Goal: Find specific page/section: Find specific page/section

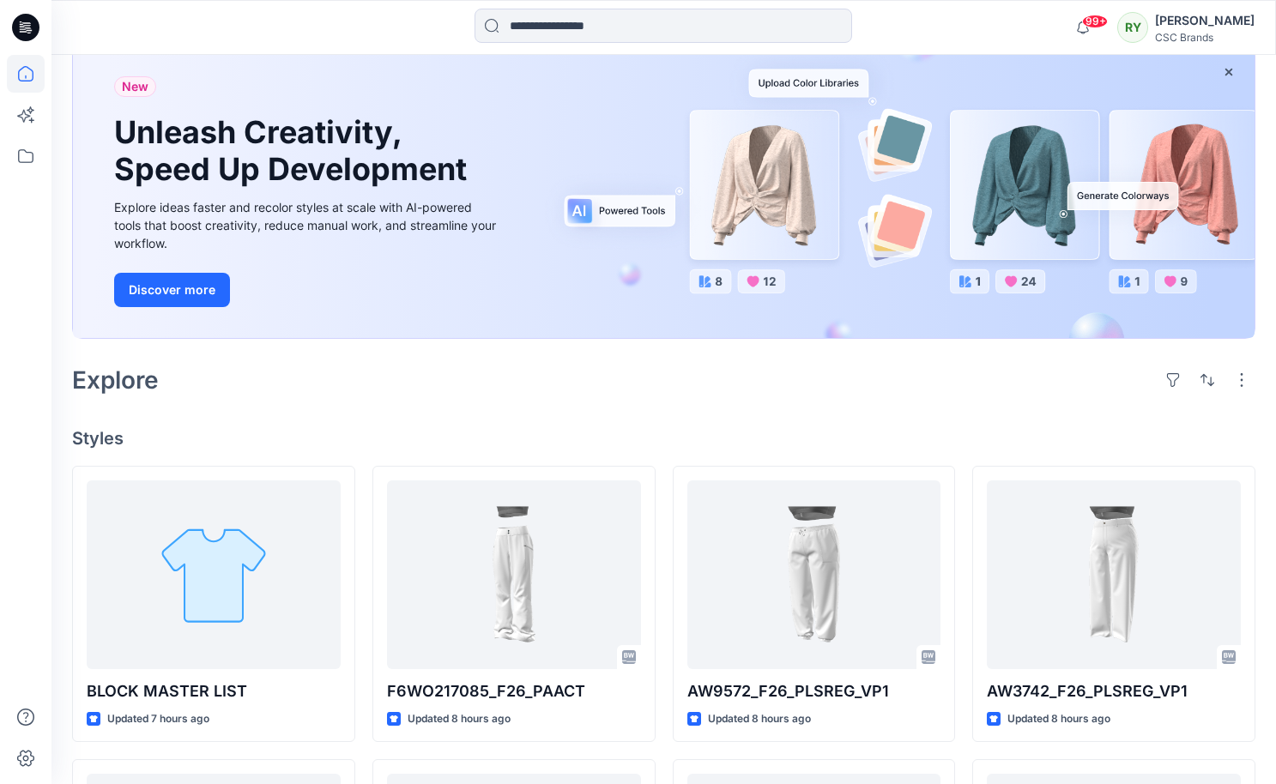
scroll to position [101, 0]
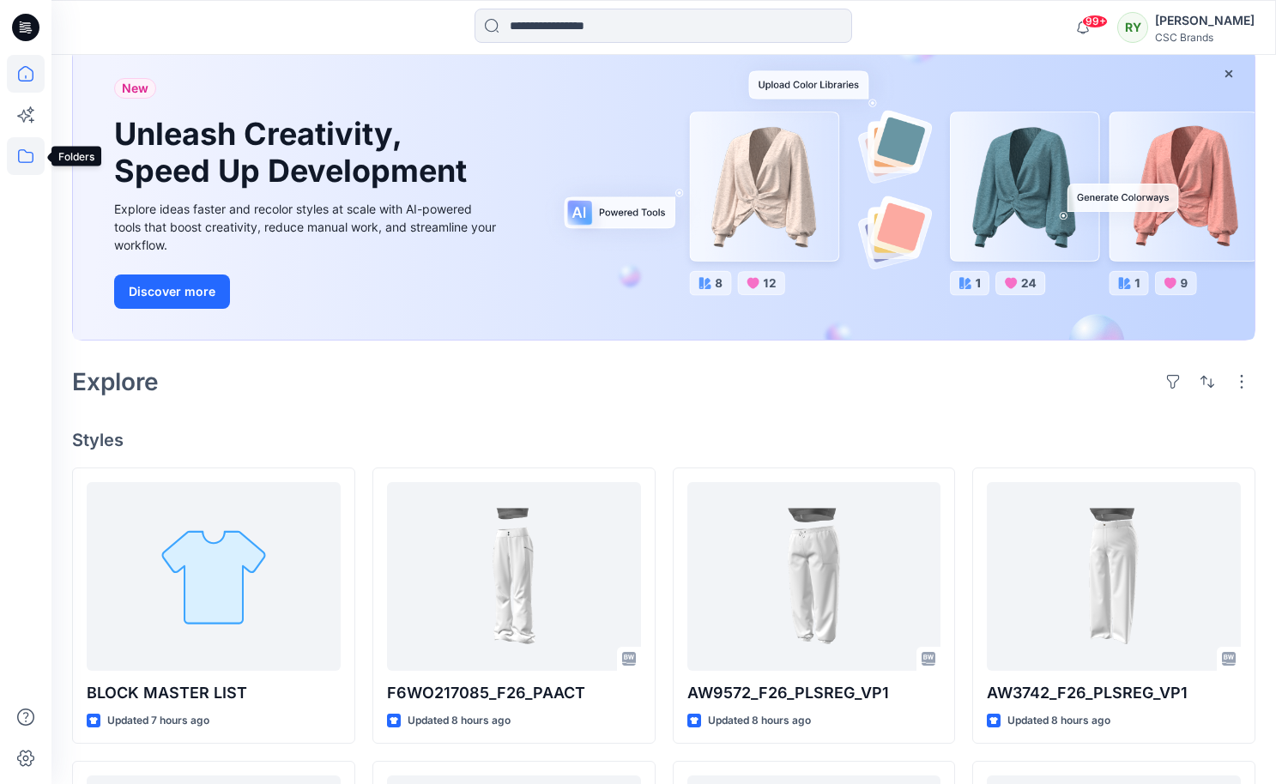
click at [30, 158] on icon at bounding box center [26, 156] width 38 height 38
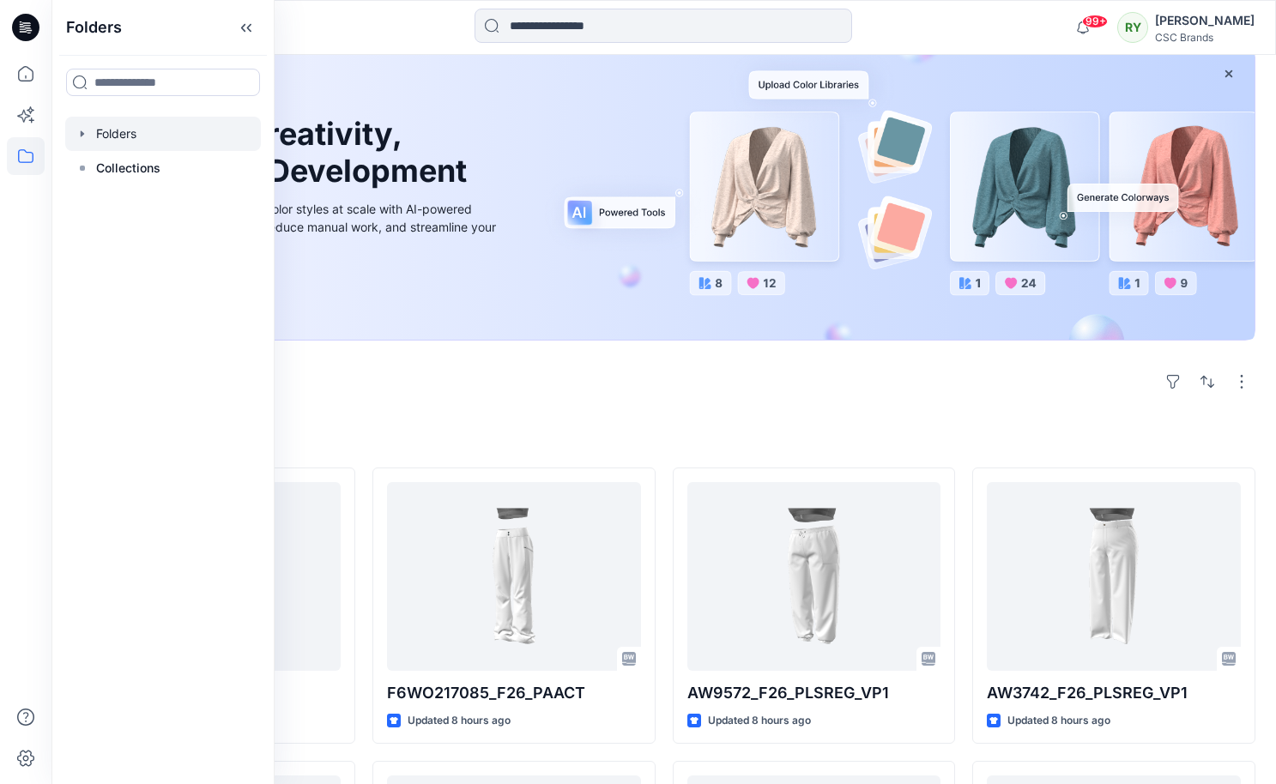
click at [132, 135] on div at bounding box center [163, 134] width 196 height 34
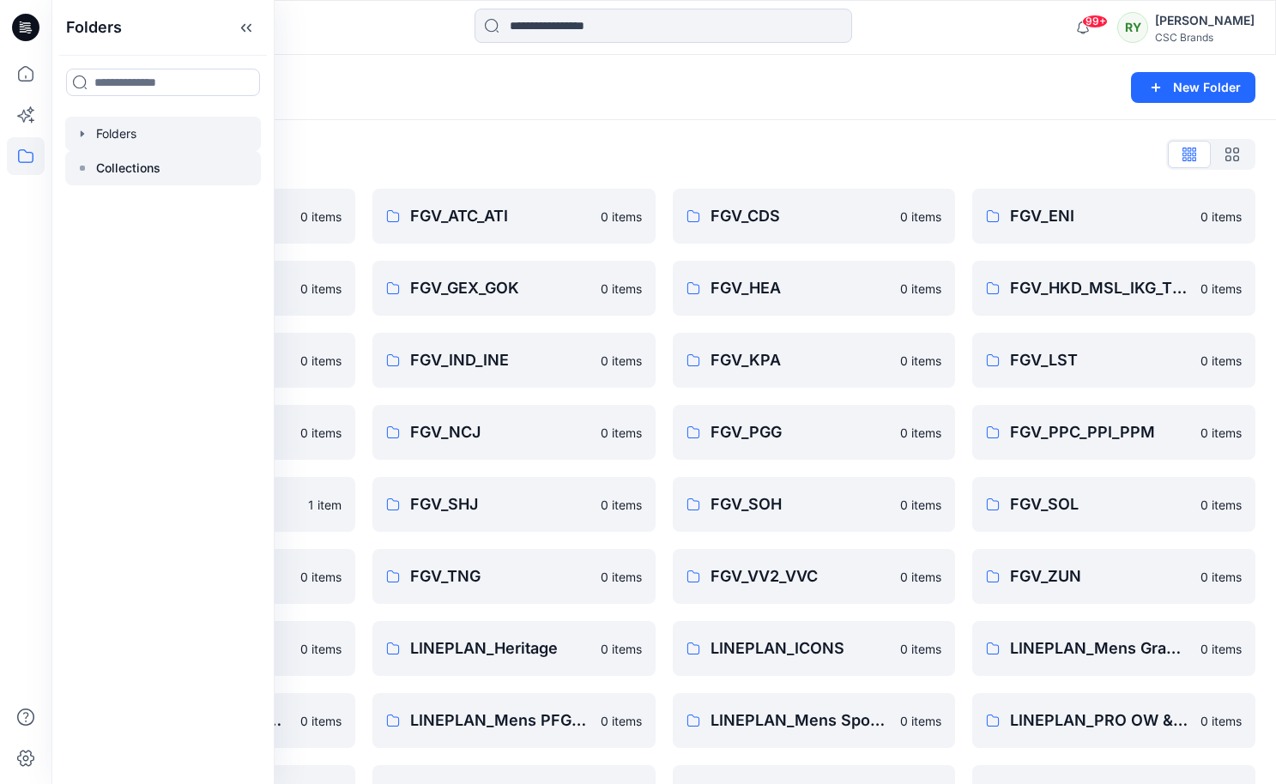
click at [82, 169] on rect at bounding box center [82, 168] width 5 height 5
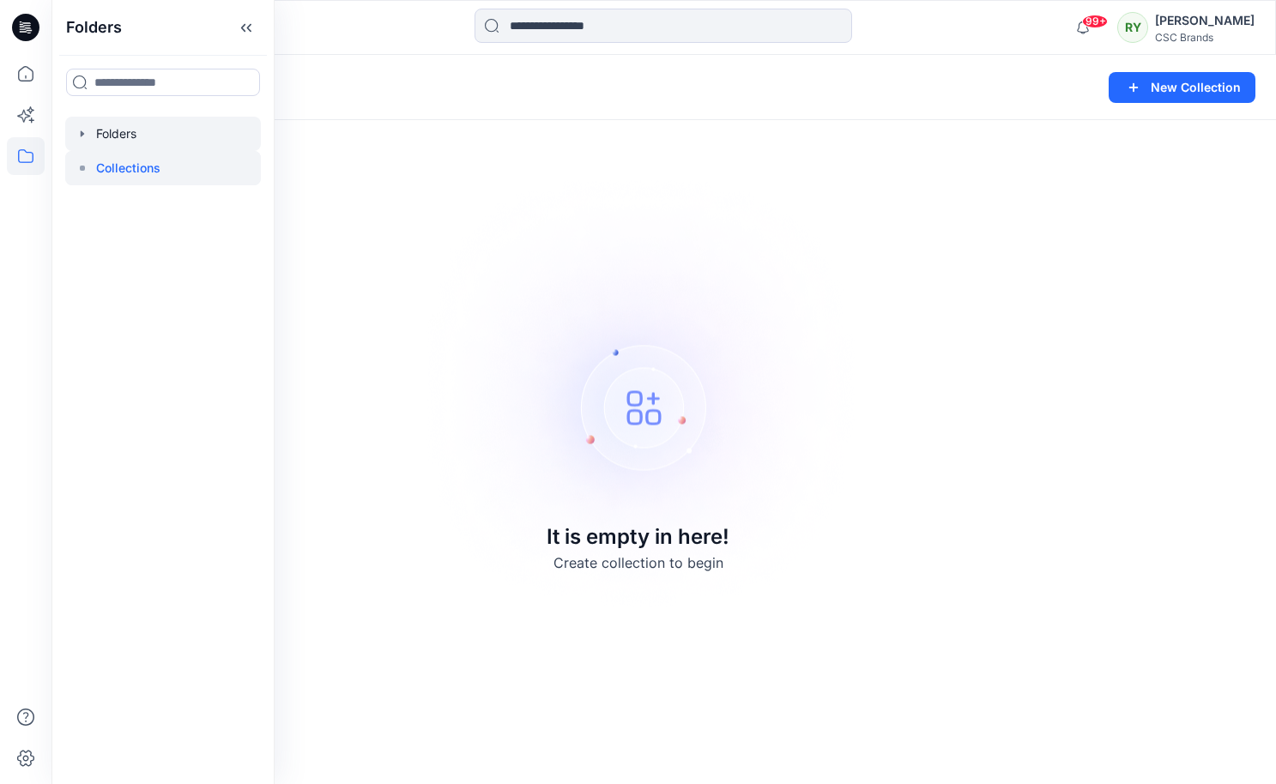
click at [112, 135] on div at bounding box center [163, 134] width 196 height 34
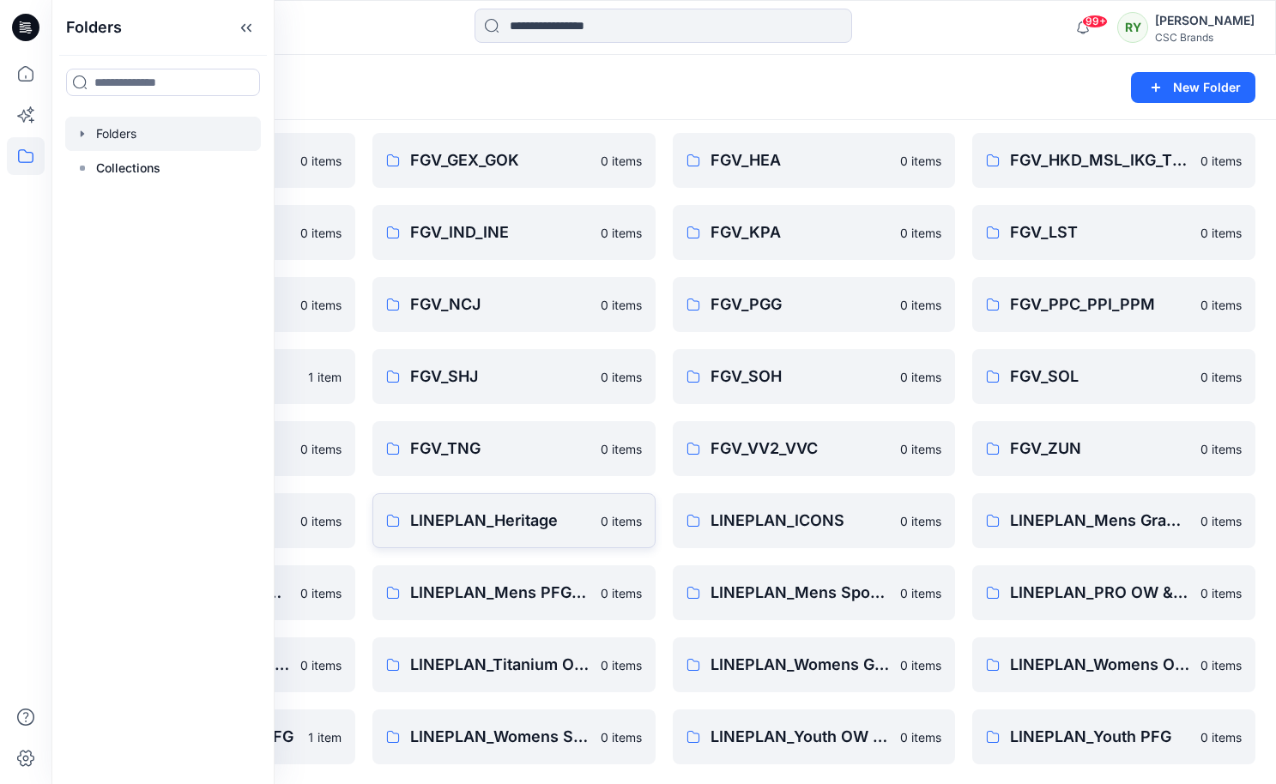
scroll to position [127, 0]
click at [211, 83] on input at bounding box center [163, 82] width 194 height 27
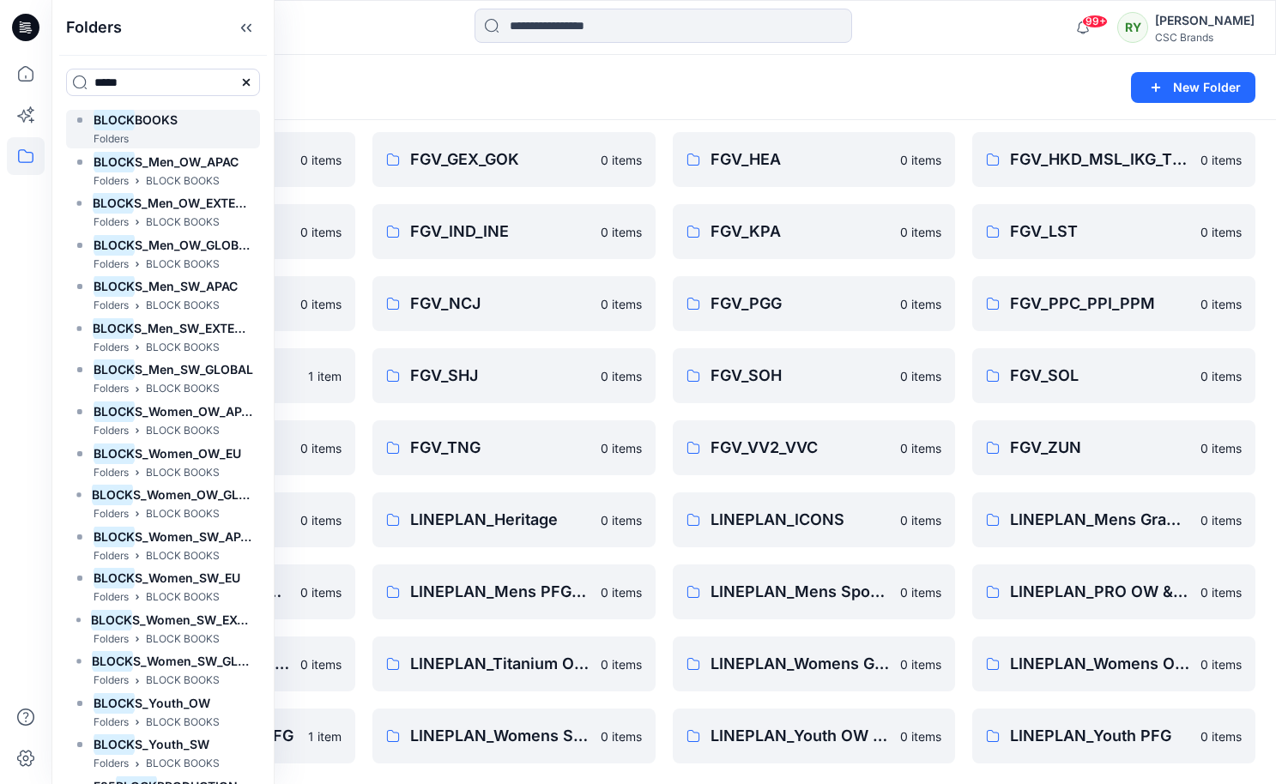
type input "*****"
click at [158, 114] on span "BOOKS" at bounding box center [156, 119] width 43 height 15
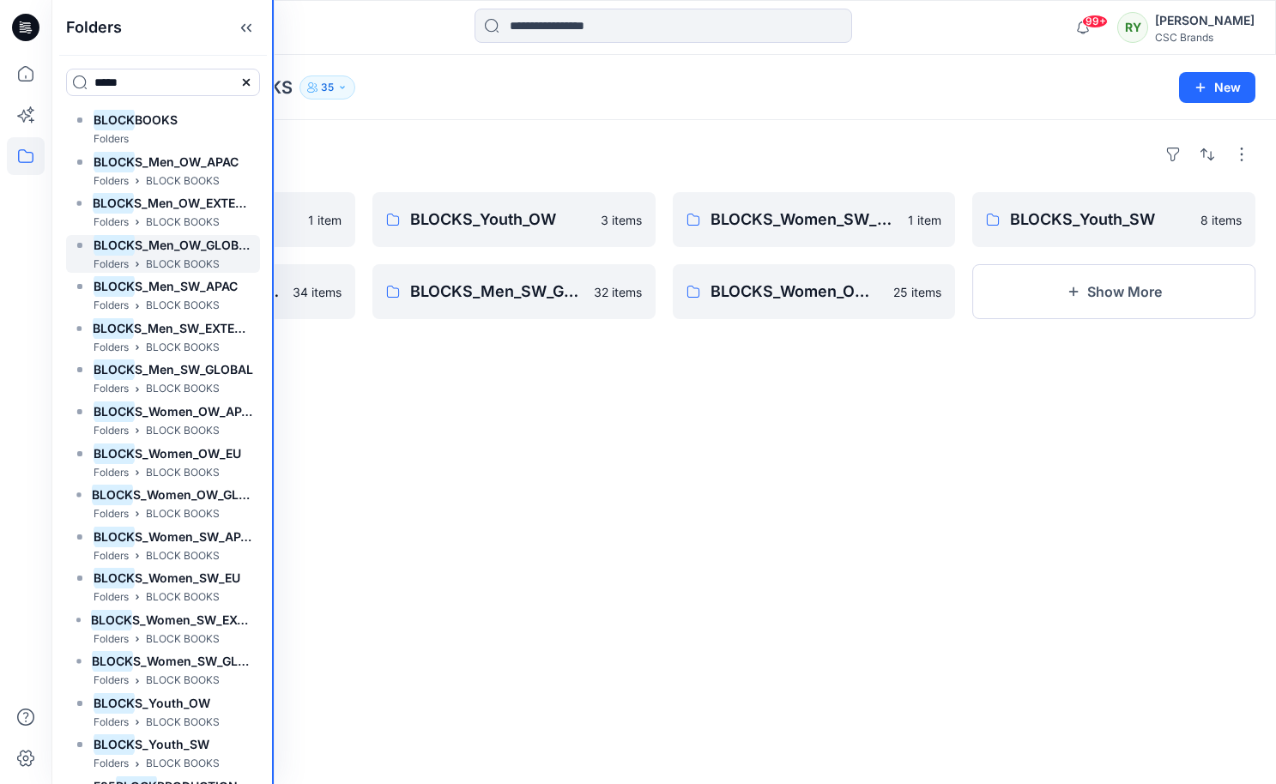
drag, startPoint x: 272, startPoint y: 239, endPoint x: 179, endPoint y: 233, distance: 92.9
click at [179, 233] on div "Folders ***** BLOCK BOOKS Folders BLOCK S_Men_OW_APAC Folders BLOCK BOOKS BLOCK…" at bounding box center [162, 392] width 223 height 784
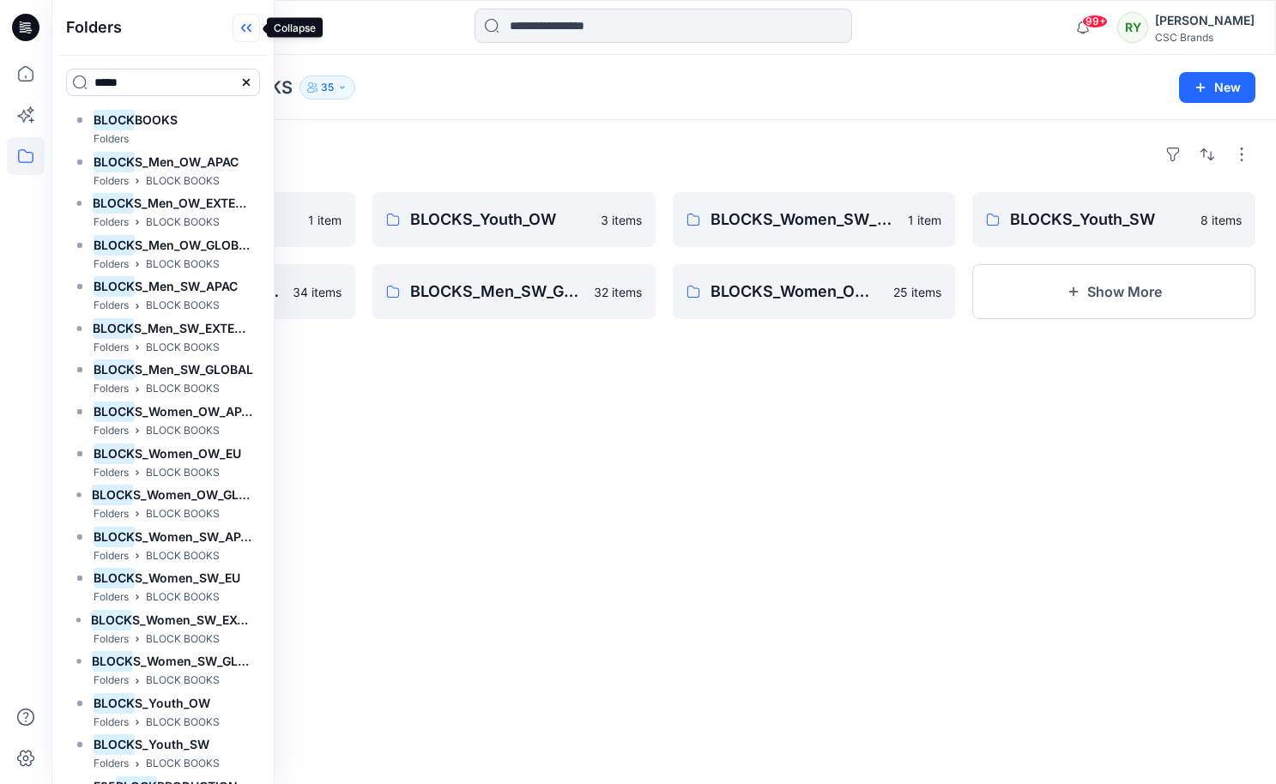
click at [243, 27] on icon at bounding box center [243, 28] width 4 height 9
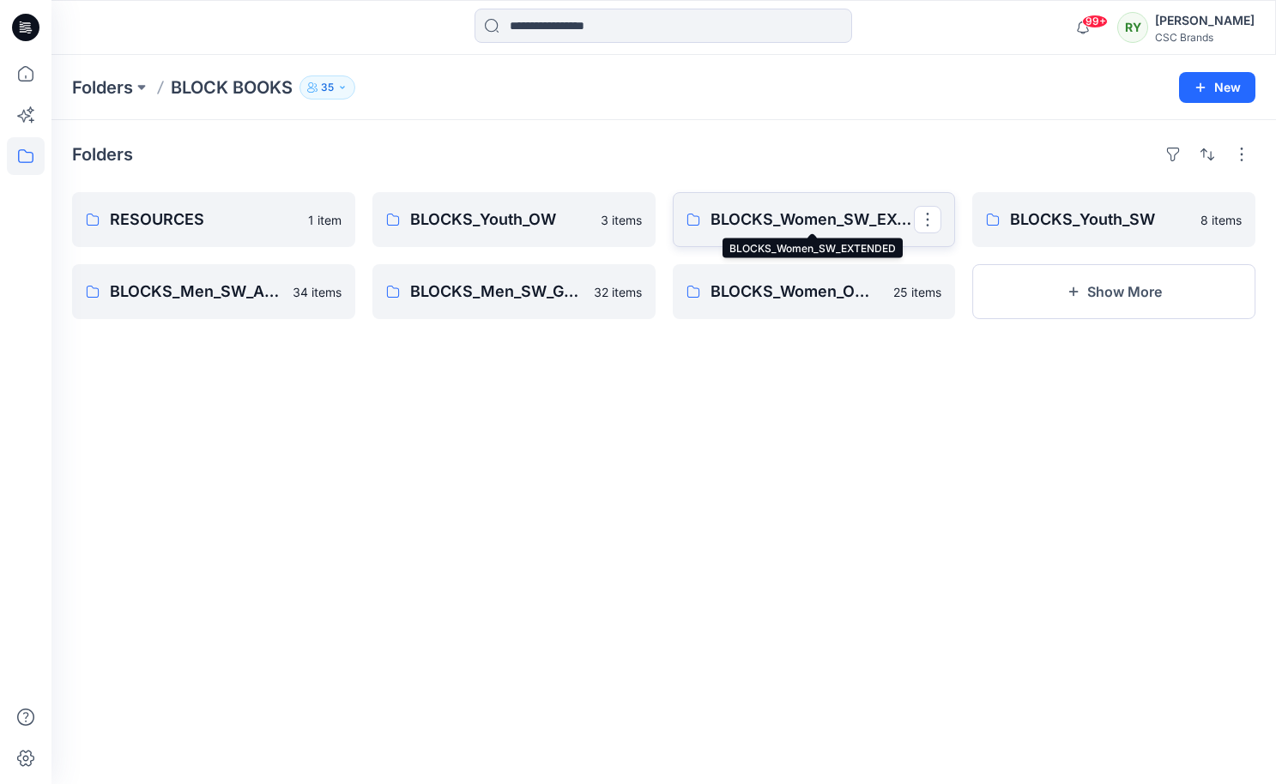
click at [776, 213] on p "BLOCKS_Women_SW_EXTENDED" at bounding box center [813, 220] width 204 height 24
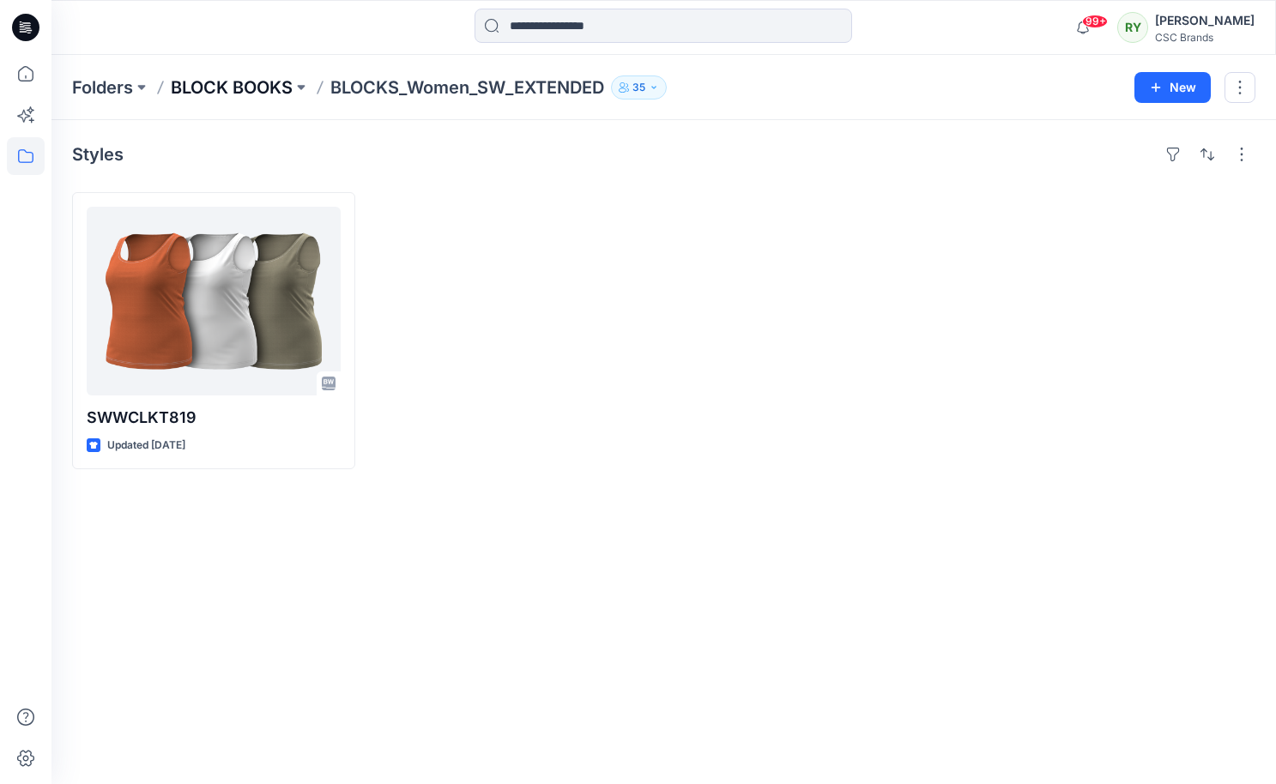
click at [252, 84] on p "BLOCK BOOKS" at bounding box center [232, 88] width 122 height 24
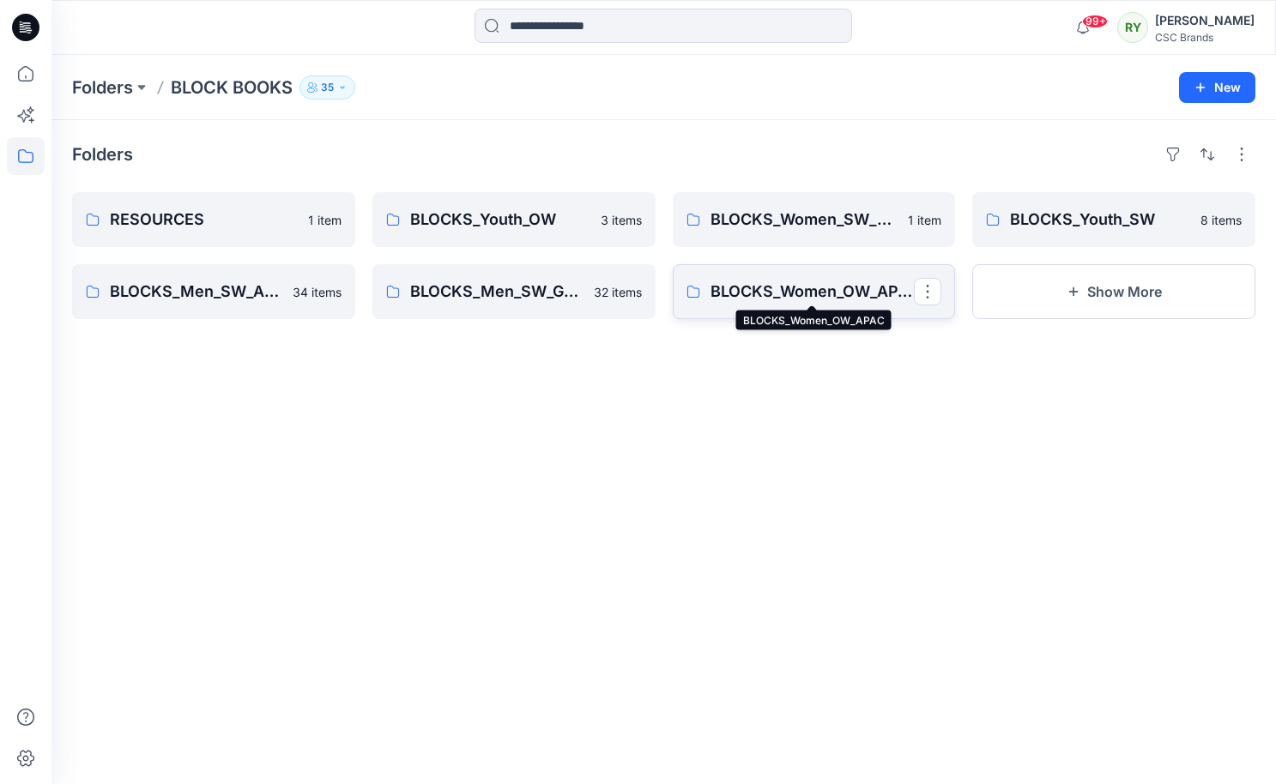
click at [781, 300] on p "BLOCKS_Women_OW_APAC" at bounding box center [813, 292] width 204 height 24
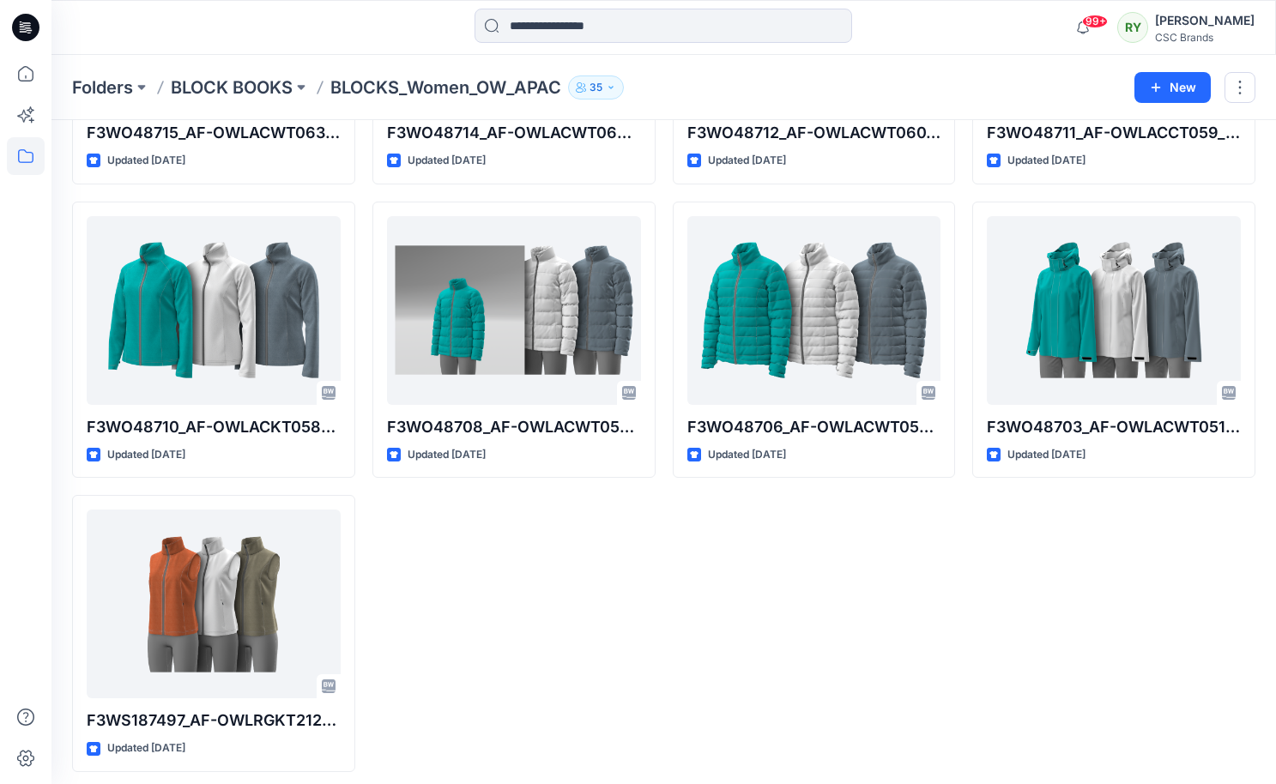
scroll to position [1460, 0]
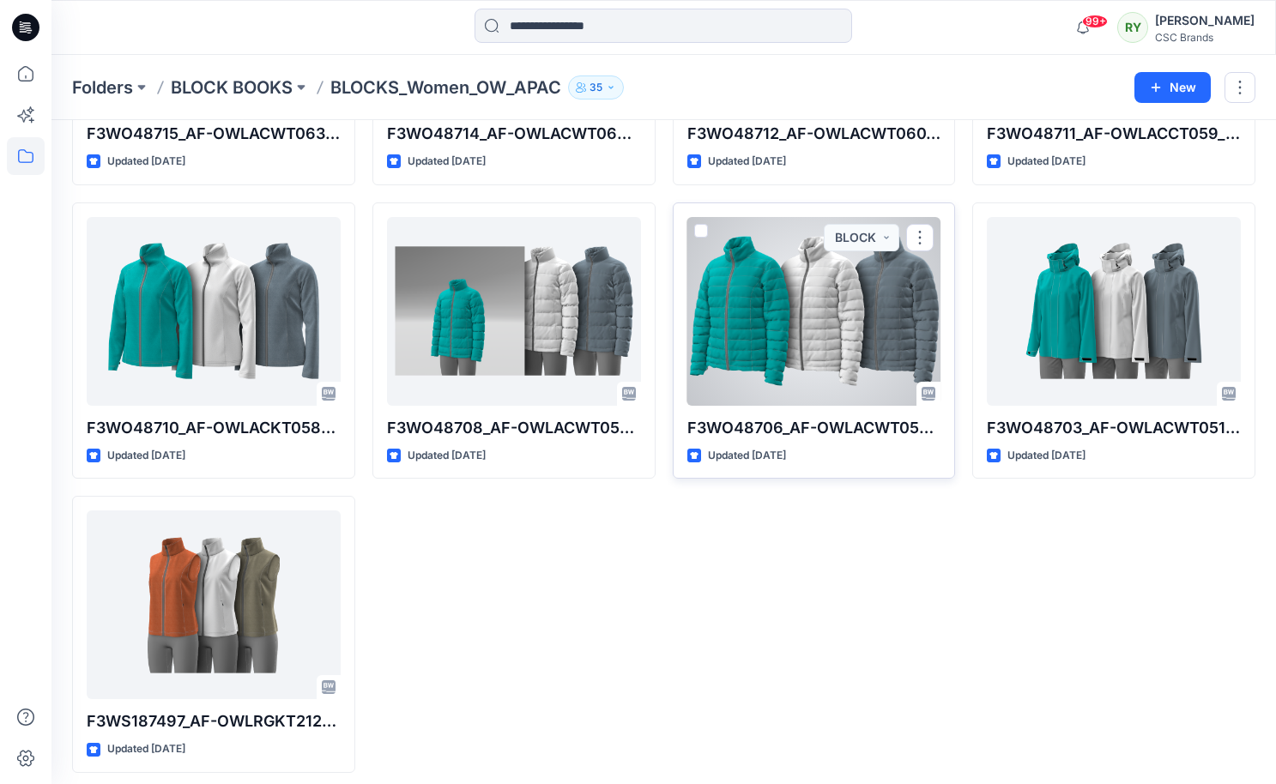
click at [784, 356] on div at bounding box center [814, 311] width 254 height 189
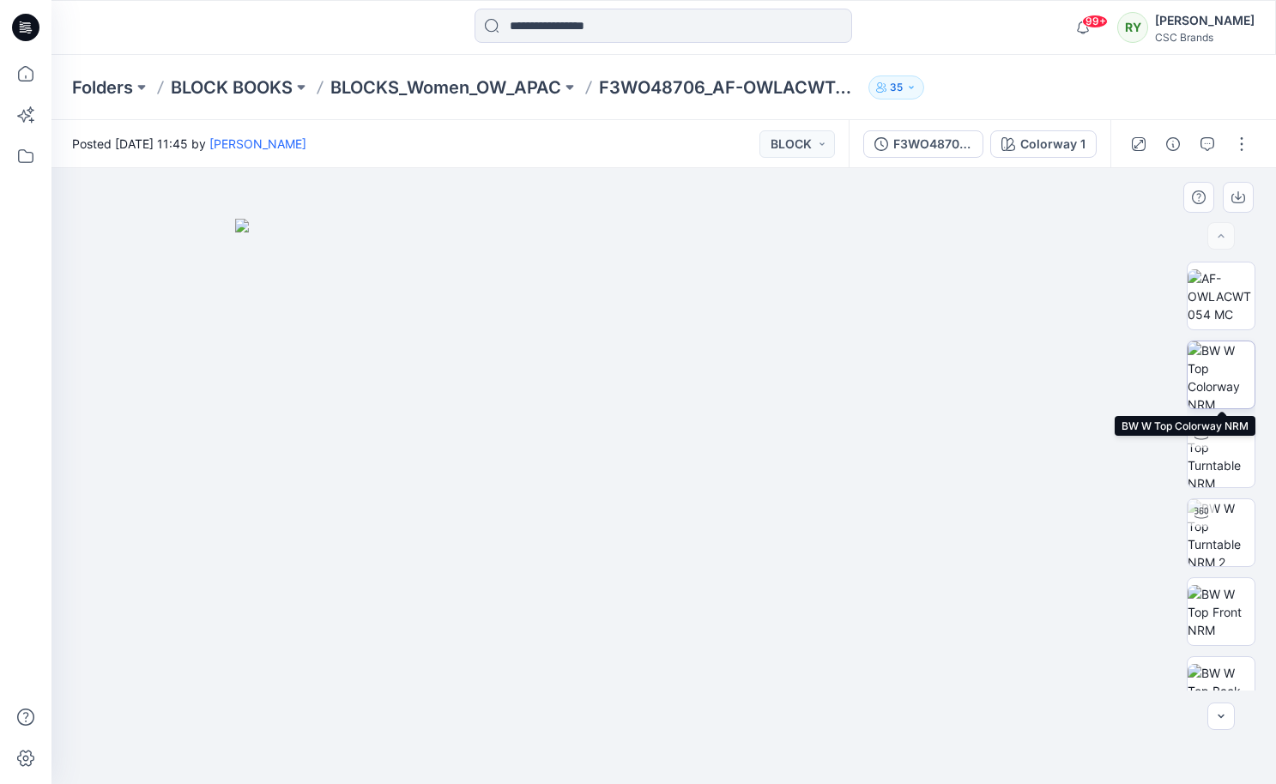
click at [1221, 382] on img at bounding box center [1221, 375] width 67 height 67
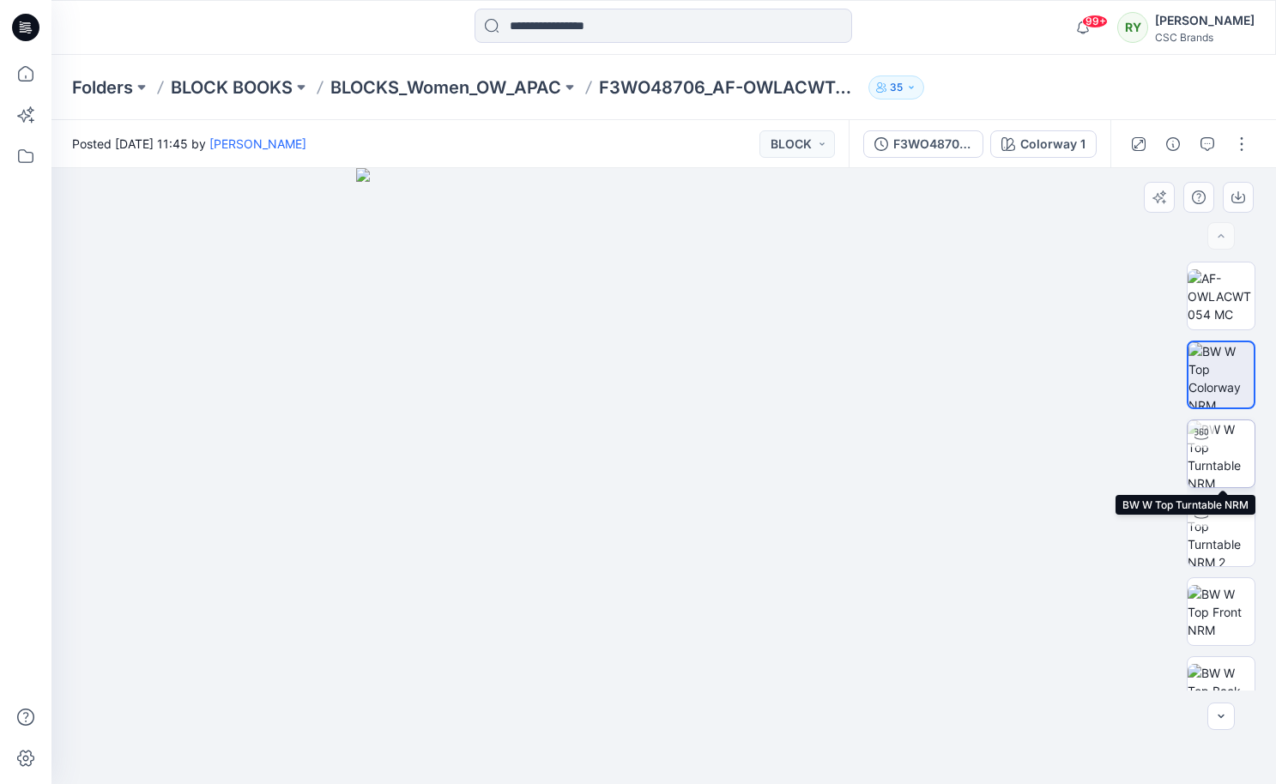
click at [1221, 459] on img at bounding box center [1221, 454] width 67 height 67
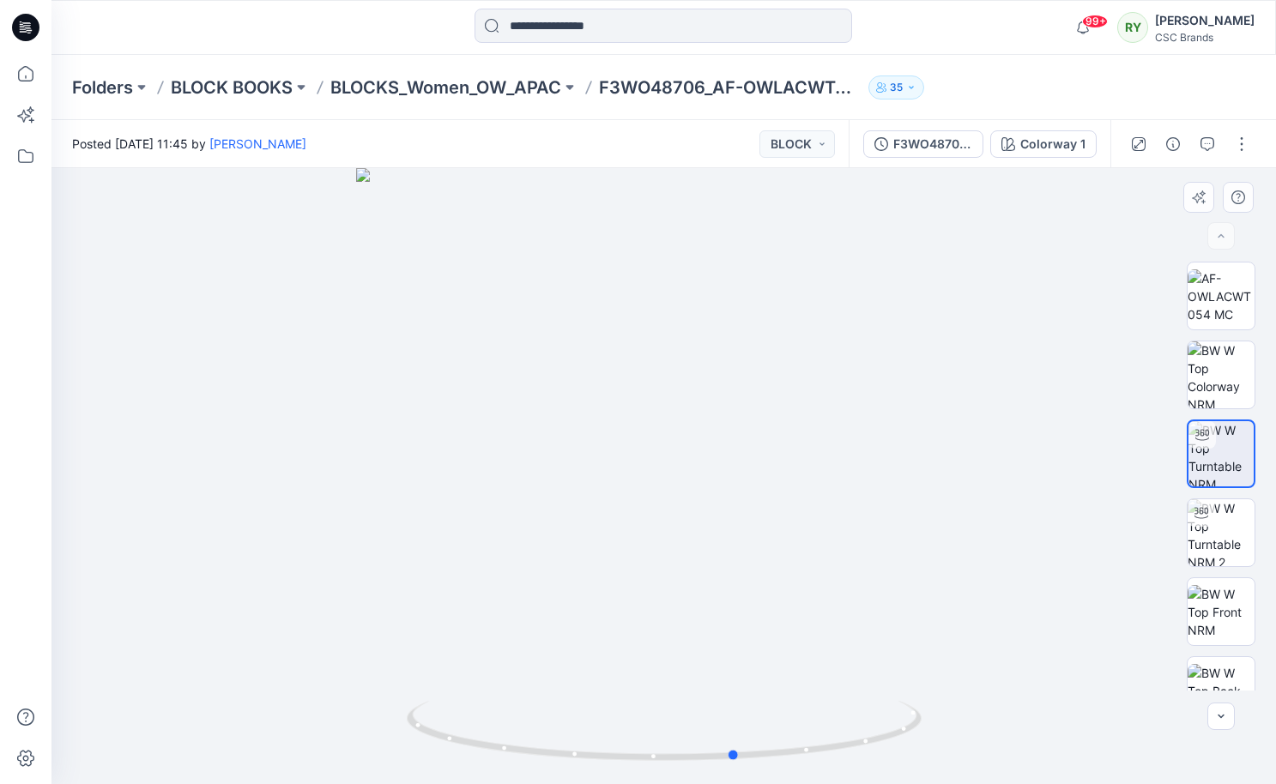
drag, startPoint x: 857, startPoint y: 505, endPoint x: 415, endPoint y: 457, distance: 445.4
click at [415, 457] on div at bounding box center [663, 476] width 1225 height 616
click at [1233, 546] on img at bounding box center [1221, 533] width 67 height 67
click at [437, 441] on div at bounding box center [663, 476] width 1225 height 616
drag, startPoint x: 437, startPoint y: 441, endPoint x: 781, endPoint y: 618, distance: 386.9
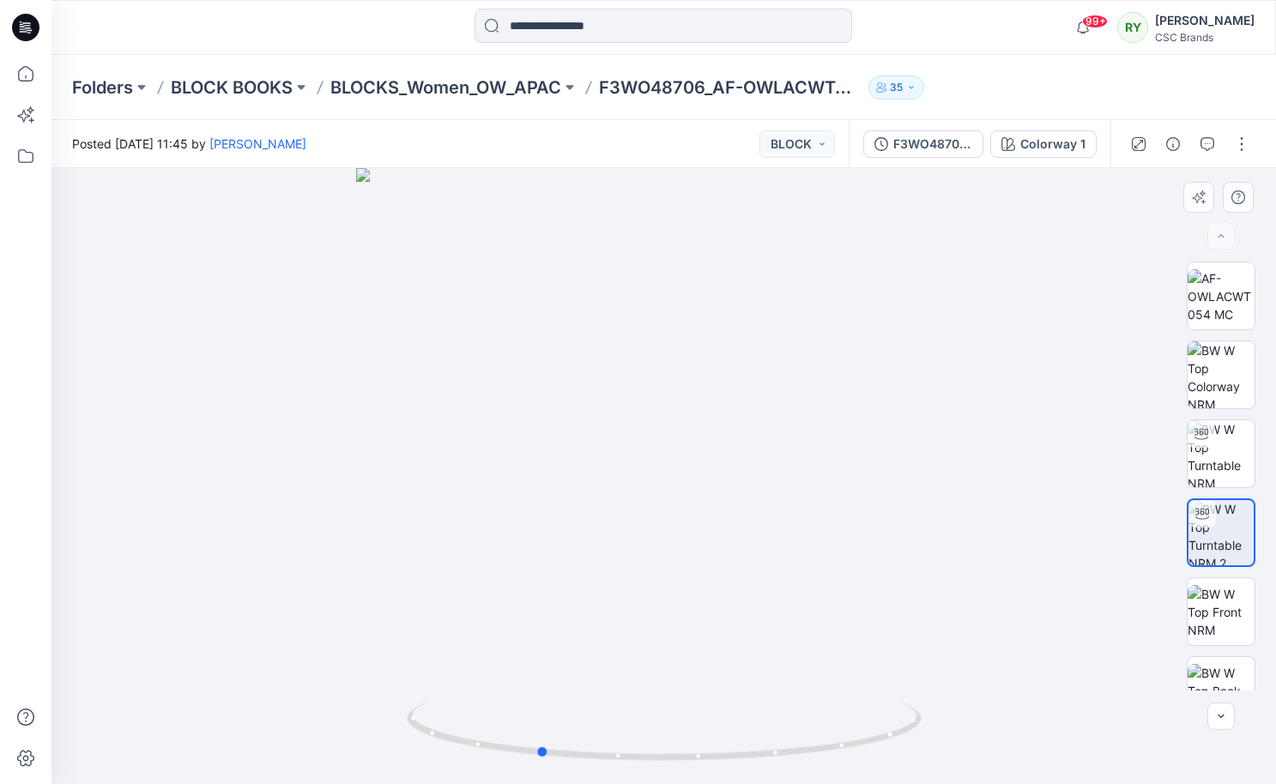
click at [781, 618] on div at bounding box center [663, 476] width 1225 height 616
click at [417, 86] on p "BLOCKS_Women_OW_APAC" at bounding box center [445, 88] width 231 height 24
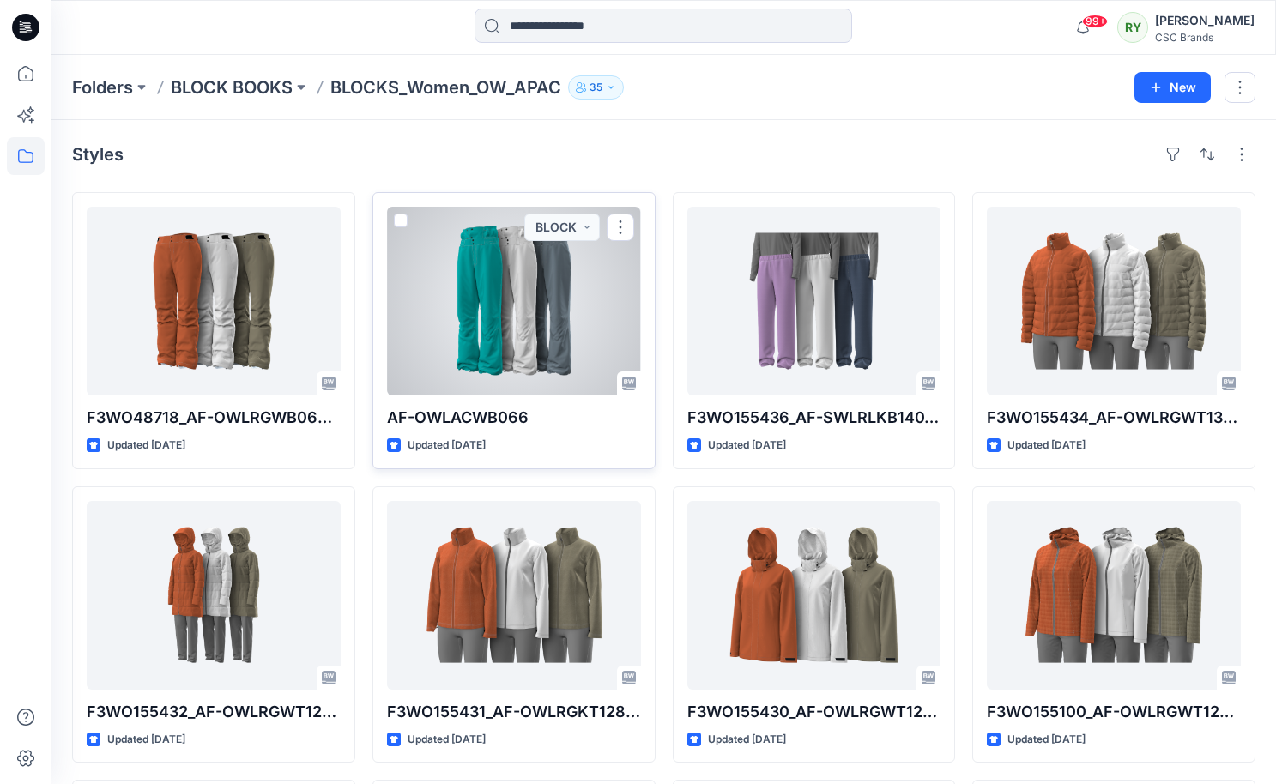
click at [512, 322] on div at bounding box center [514, 301] width 254 height 189
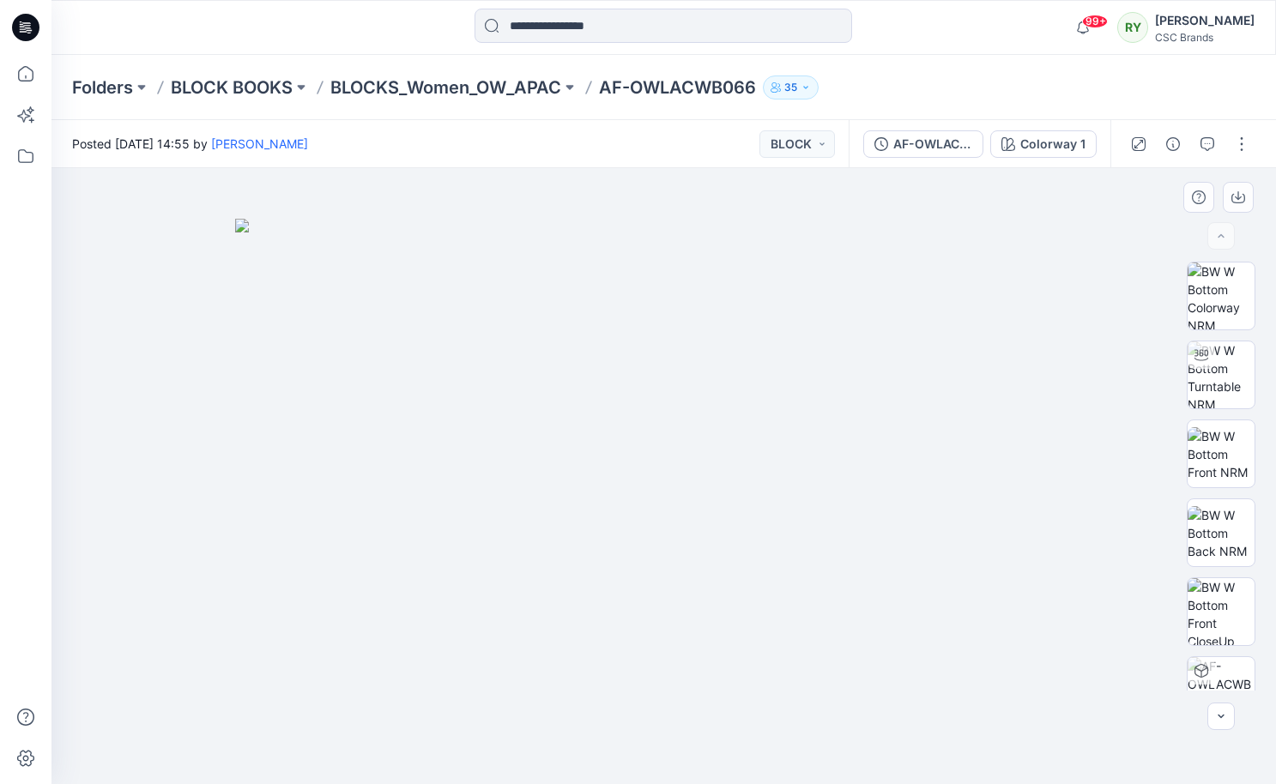
click at [694, 421] on img at bounding box center [664, 502] width 858 height 566
click at [1227, 528] on img at bounding box center [1221, 533] width 67 height 54
drag, startPoint x: 838, startPoint y: 410, endPoint x: 755, endPoint y: 400, distance: 83.0
click at [755, 400] on img at bounding box center [664, 476] width 616 height 616
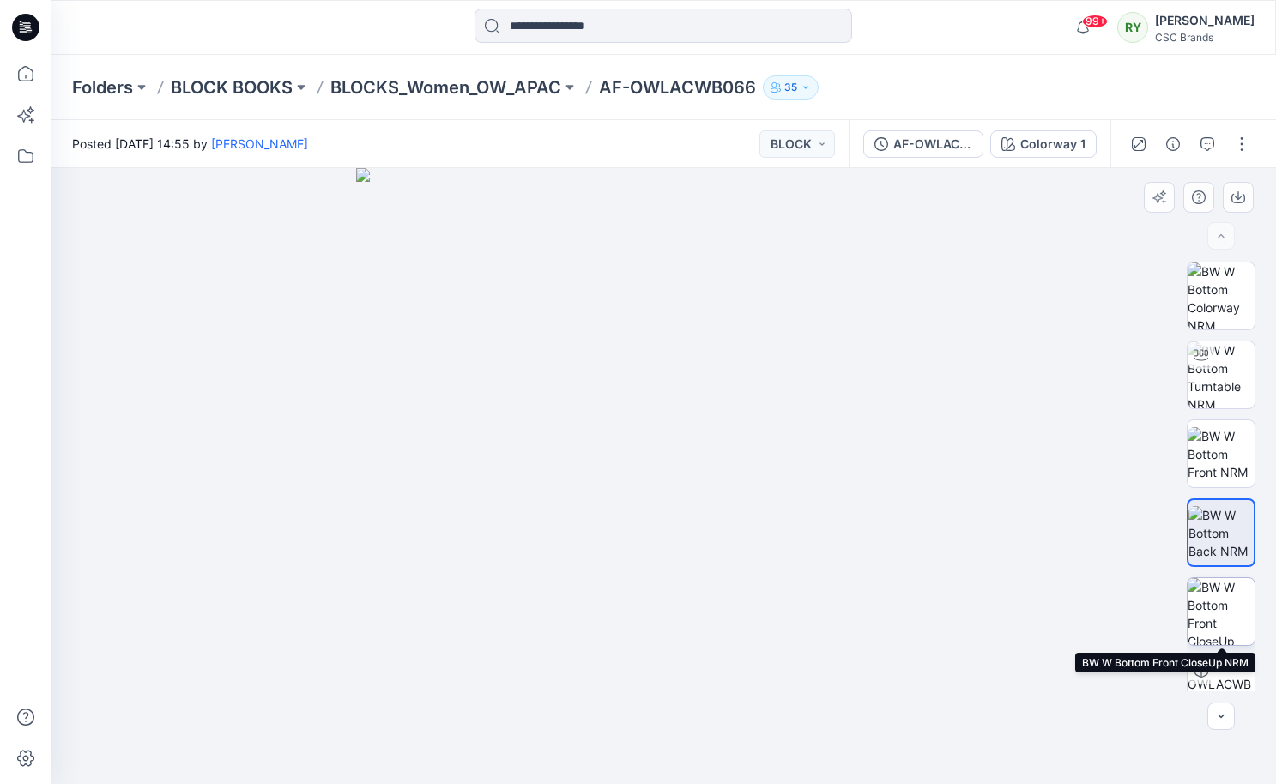
click at [1236, 595] on img at bounding box center [1221, 611] width 67 height 67
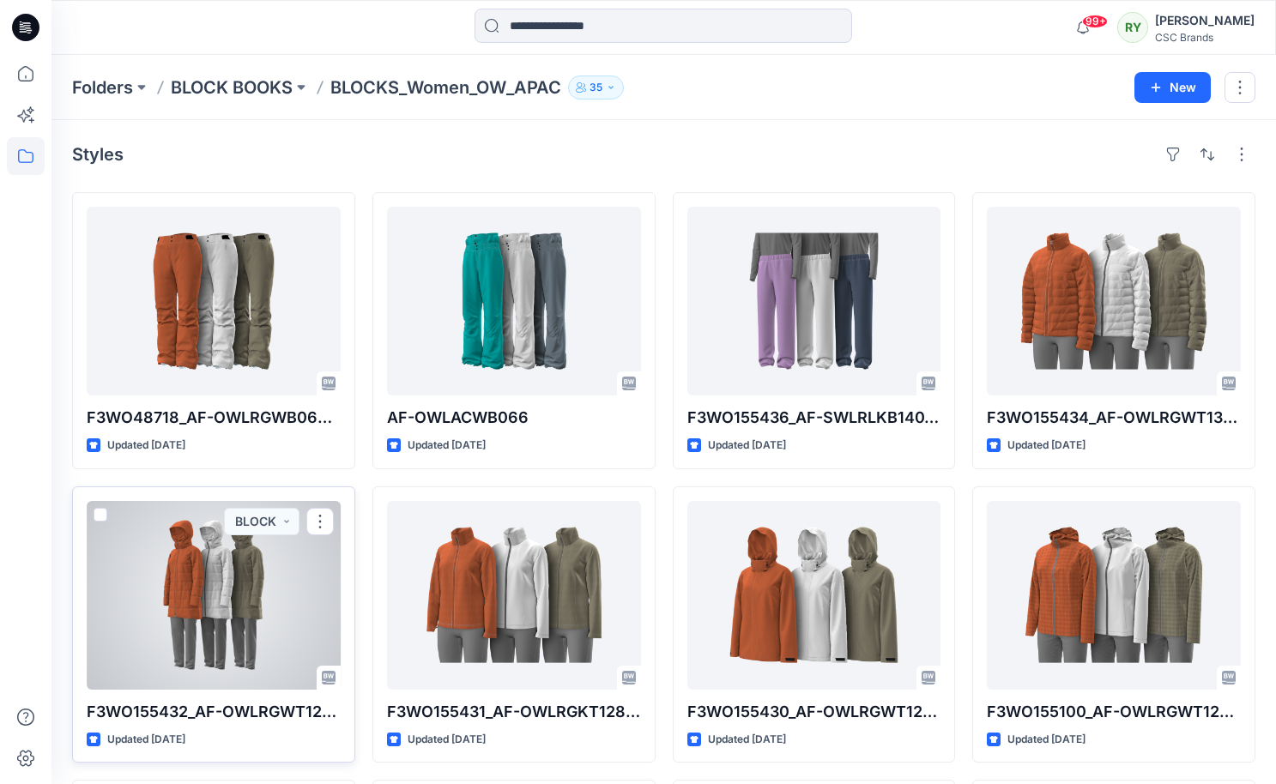
click at [191, 576] on div at bounding box center [214, 595] width 254 height 189
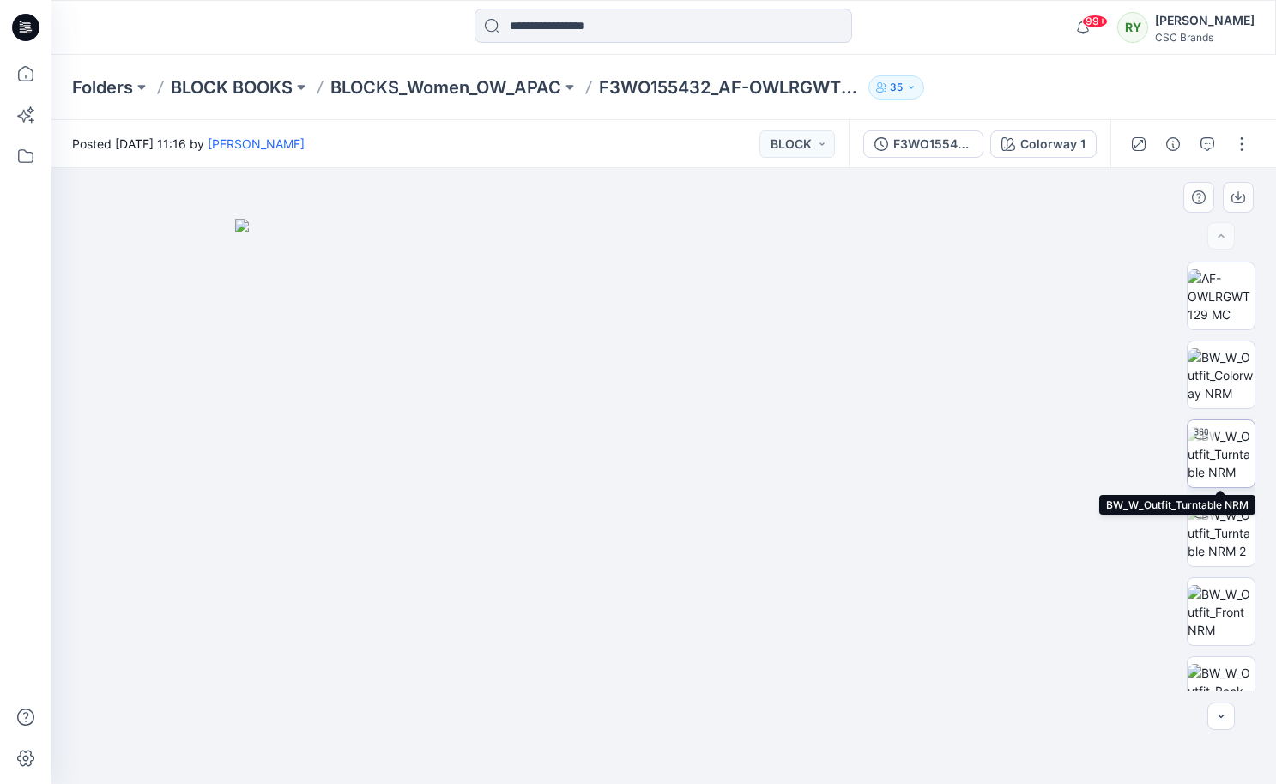
click at [1230, 448] on img at bounding box center [1221, 454] width 67 height 54
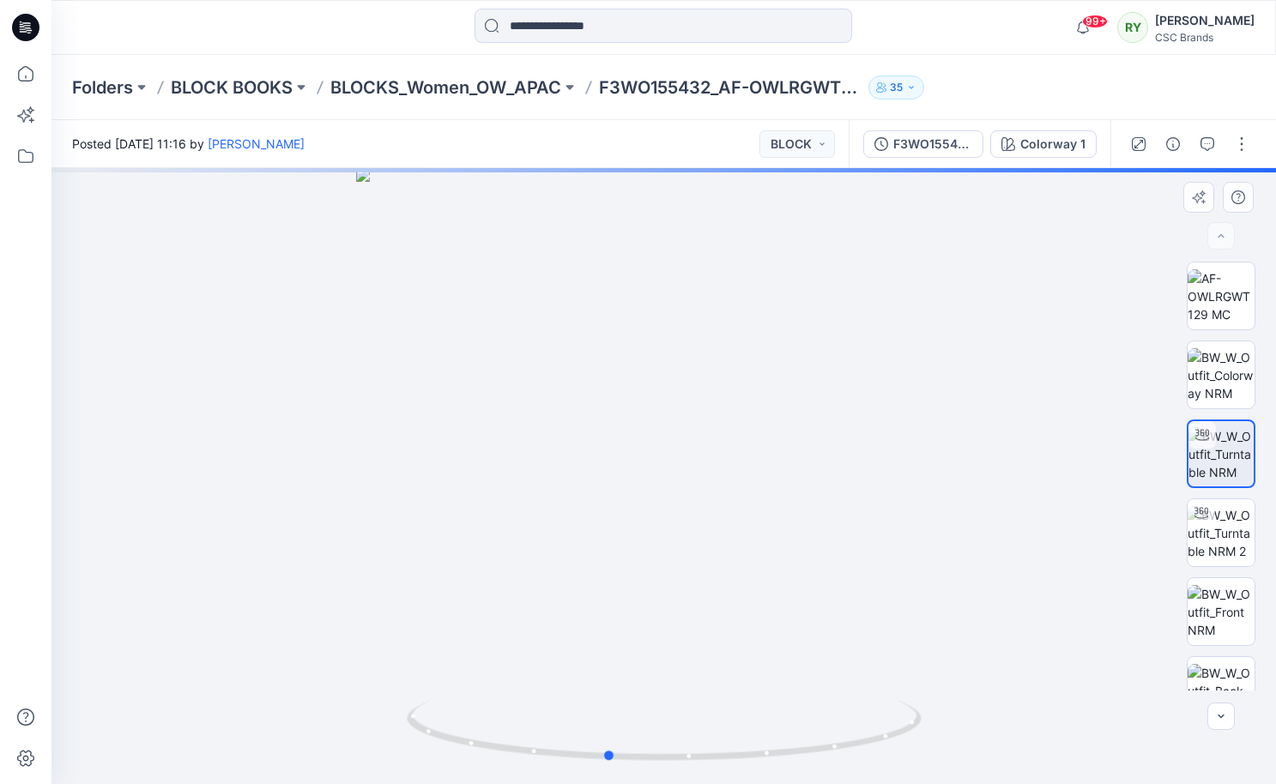
drag, startPoint x: 898, startPoint y: 639, endPoint x: 325, endPoint y: 481, distance: 594.1
click at [325, 481] on div at bounding box center [663, 476] width 1225 height 616
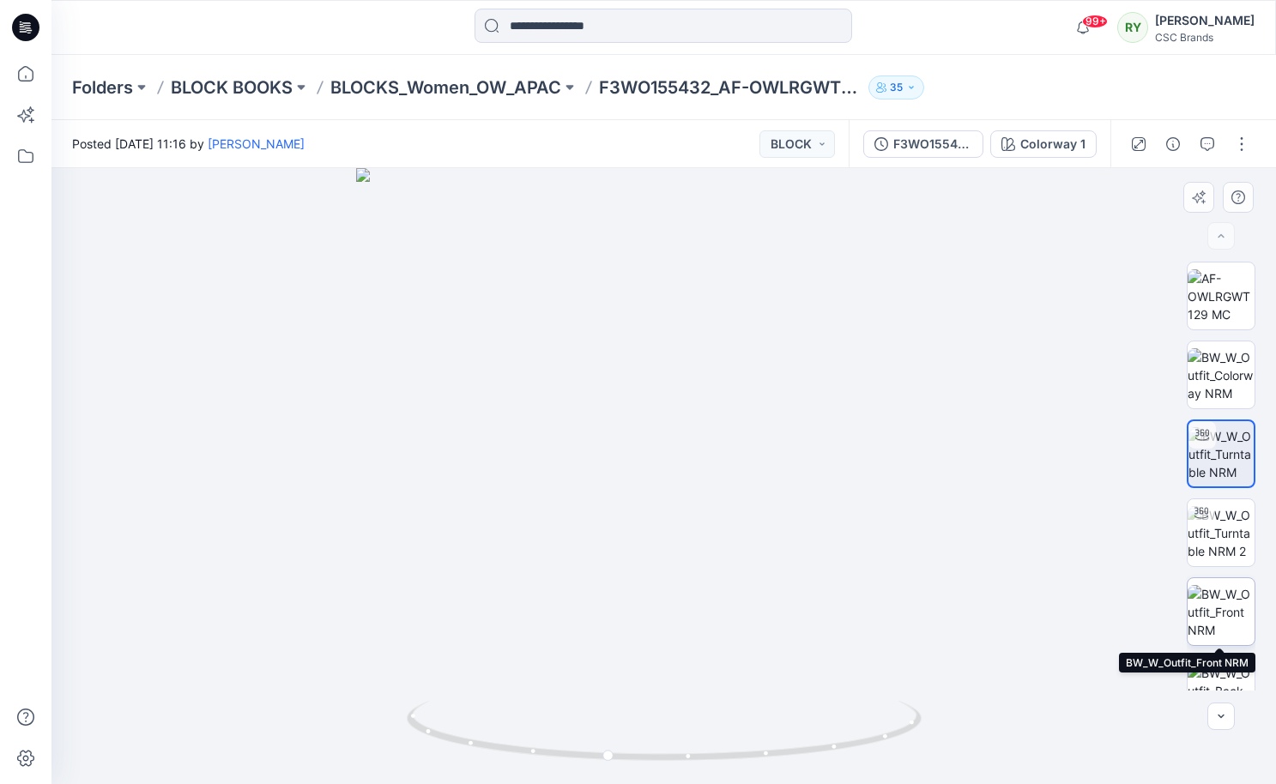
click at [1227, 614] on img at bounding box center [1221, 612] width 67 height 54
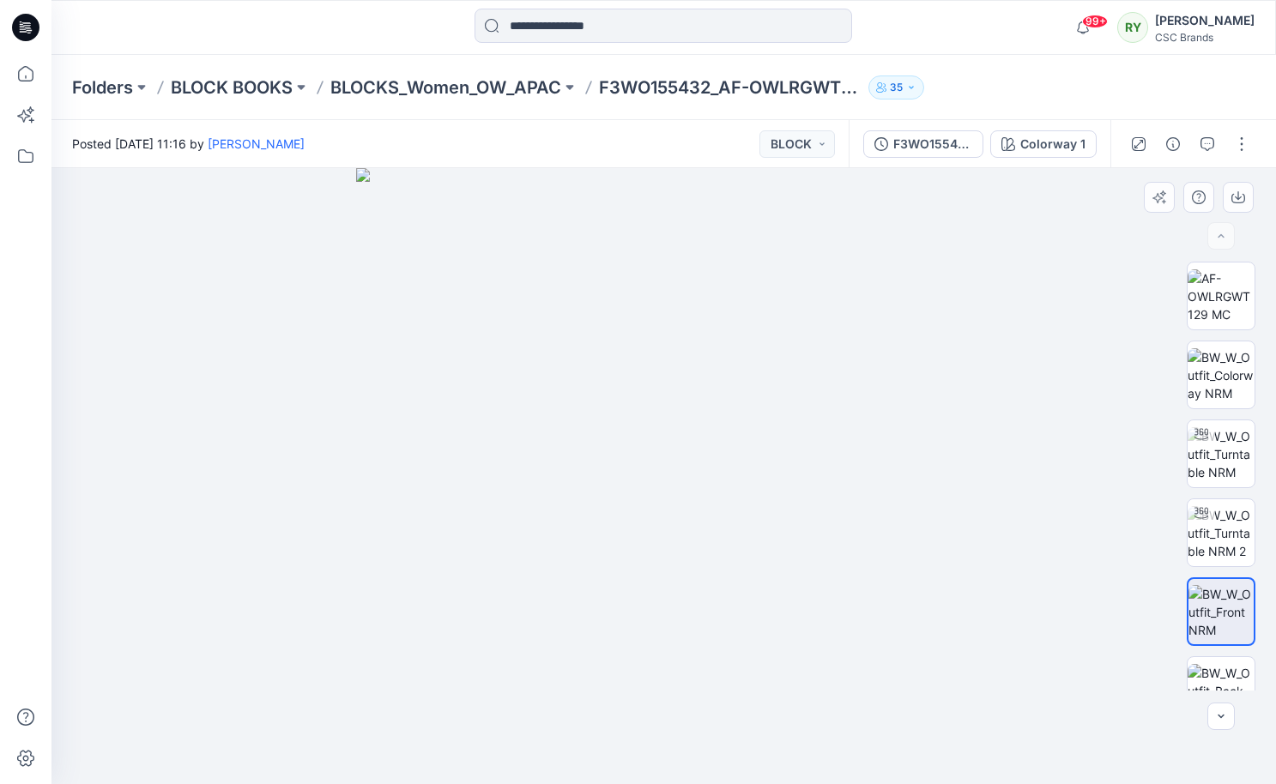
drag, startPoint x: 762, startPoint y: 466, endPoint x: 682, endPoint y: 457, distance: 80.4
click at [682, 457] on img at bounding box center [664, 476] width 616 height 616
click at [387, 84] on p "BLOCKS_Women_OW_APAC" at bounding box center [445, 88] width 231 height 24
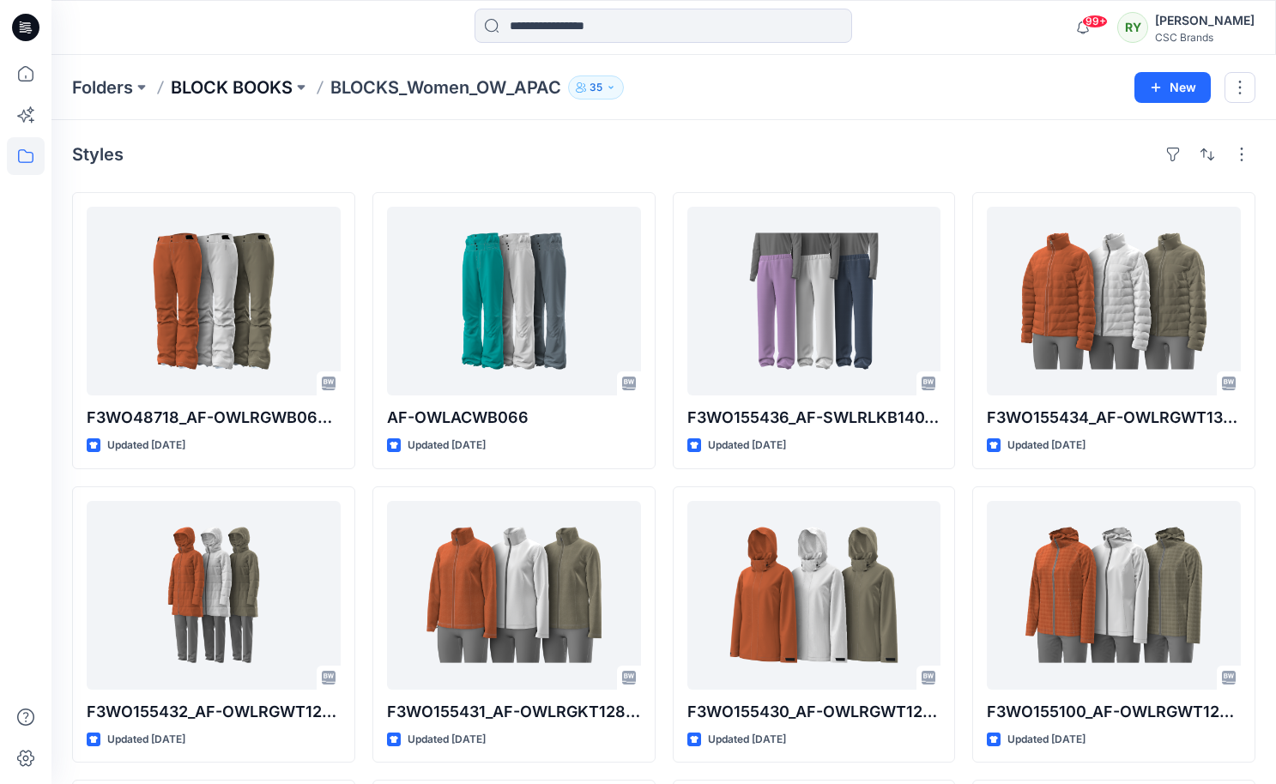
click at [259, 82] on p "BLOCK BOOKS" at bounding box center [232, 88] width 122 height 24
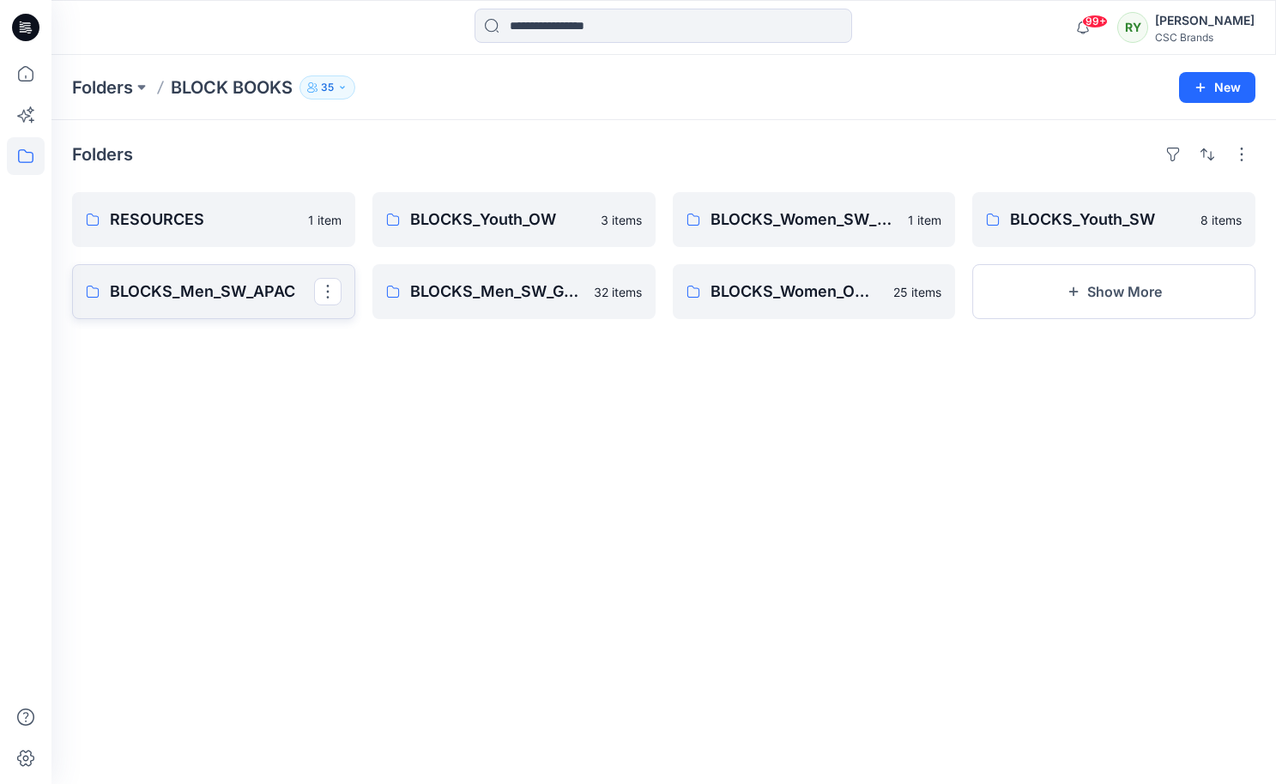
click at [236, 294] on p "BLOCKS_Men_SW_APAC" at bounding box center [212, 292] width 204 height 24
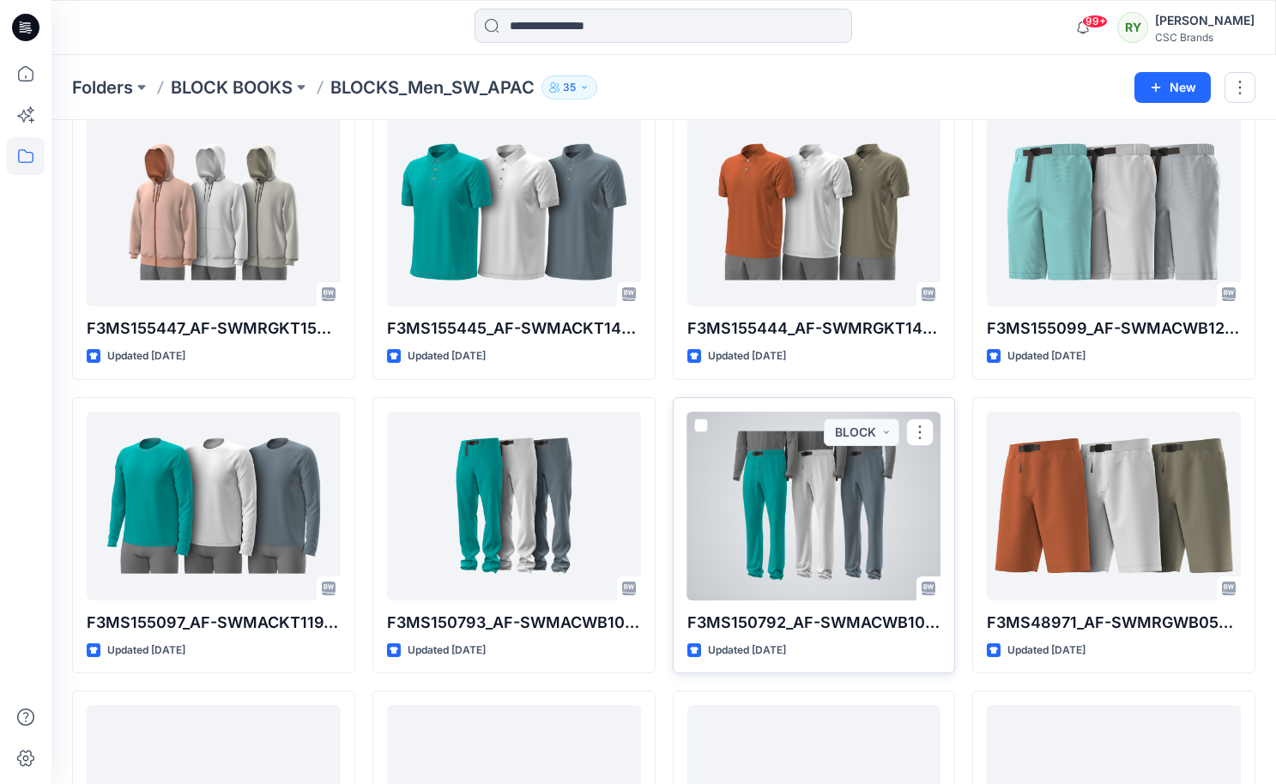
scroll to position [679, 0]
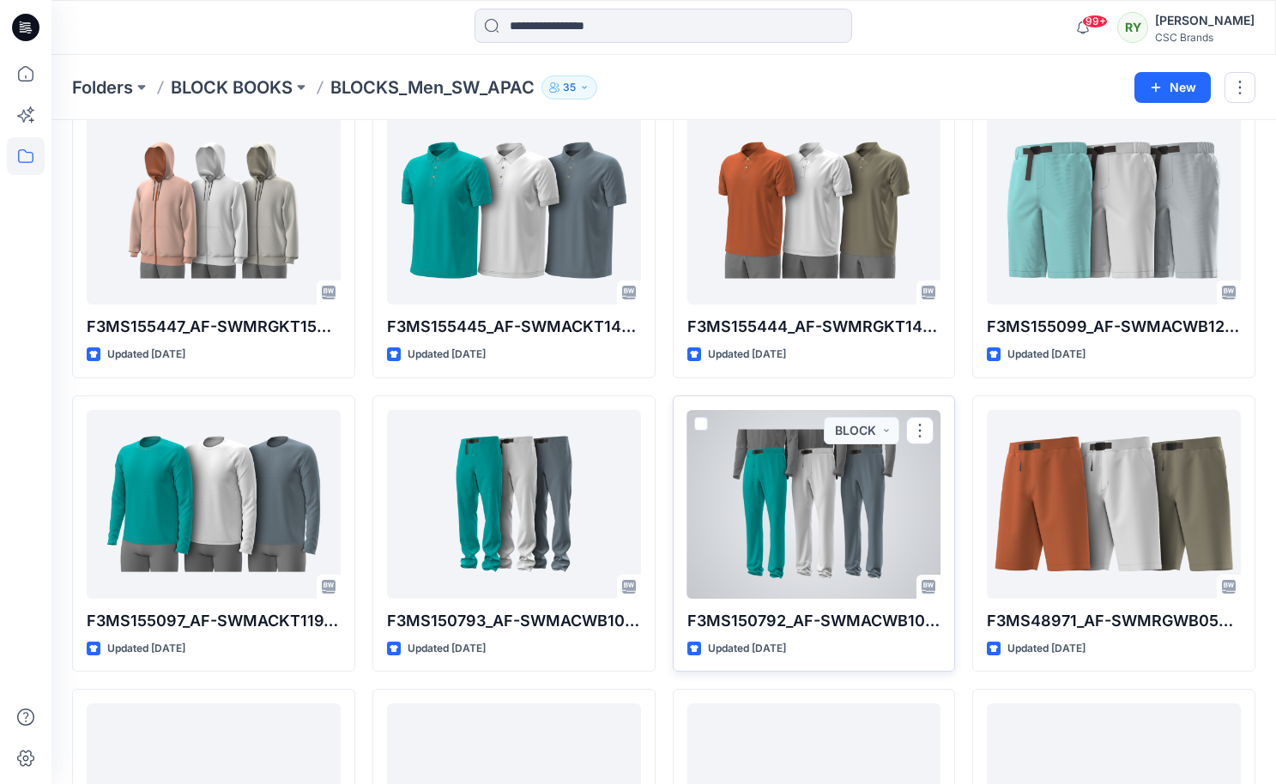
click at [829, 489] on div at bounding box center [814, 504] width 254 height 189
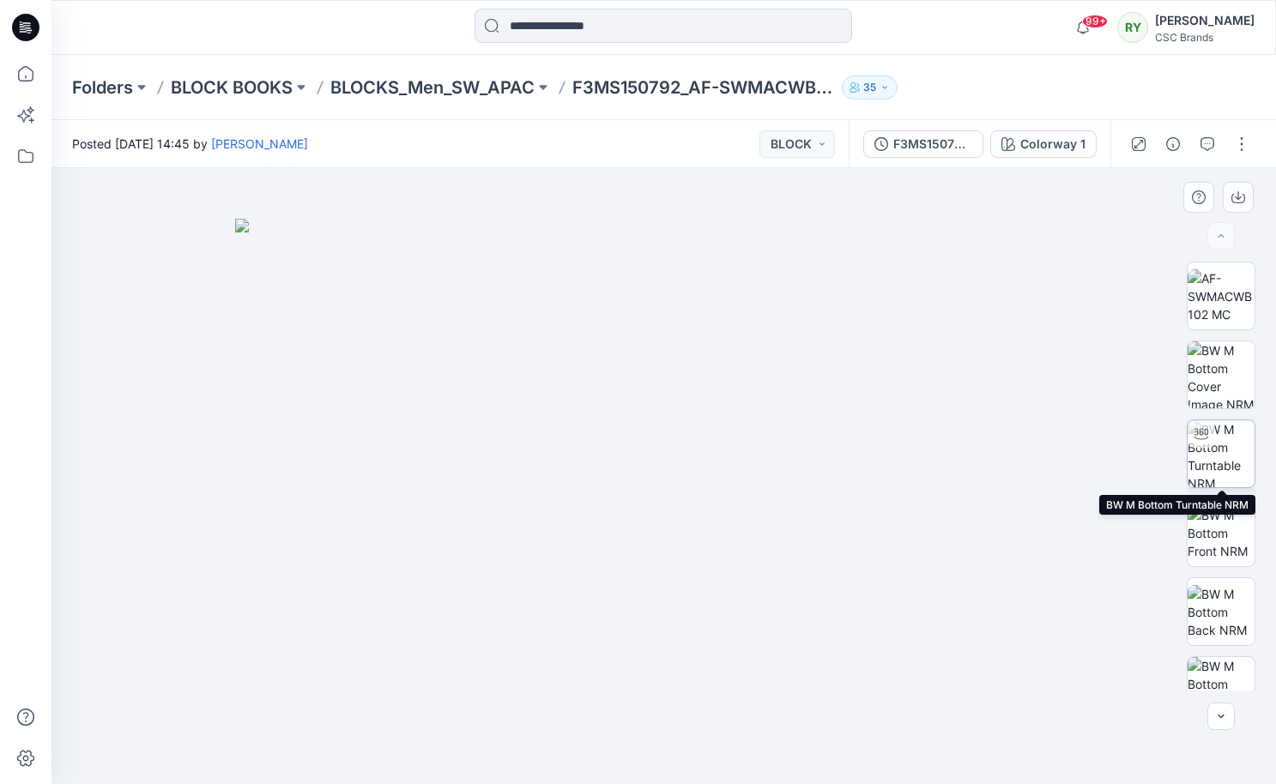
click at [1235, 443] on img at bounding box center [1221, 454] width 67 height 67
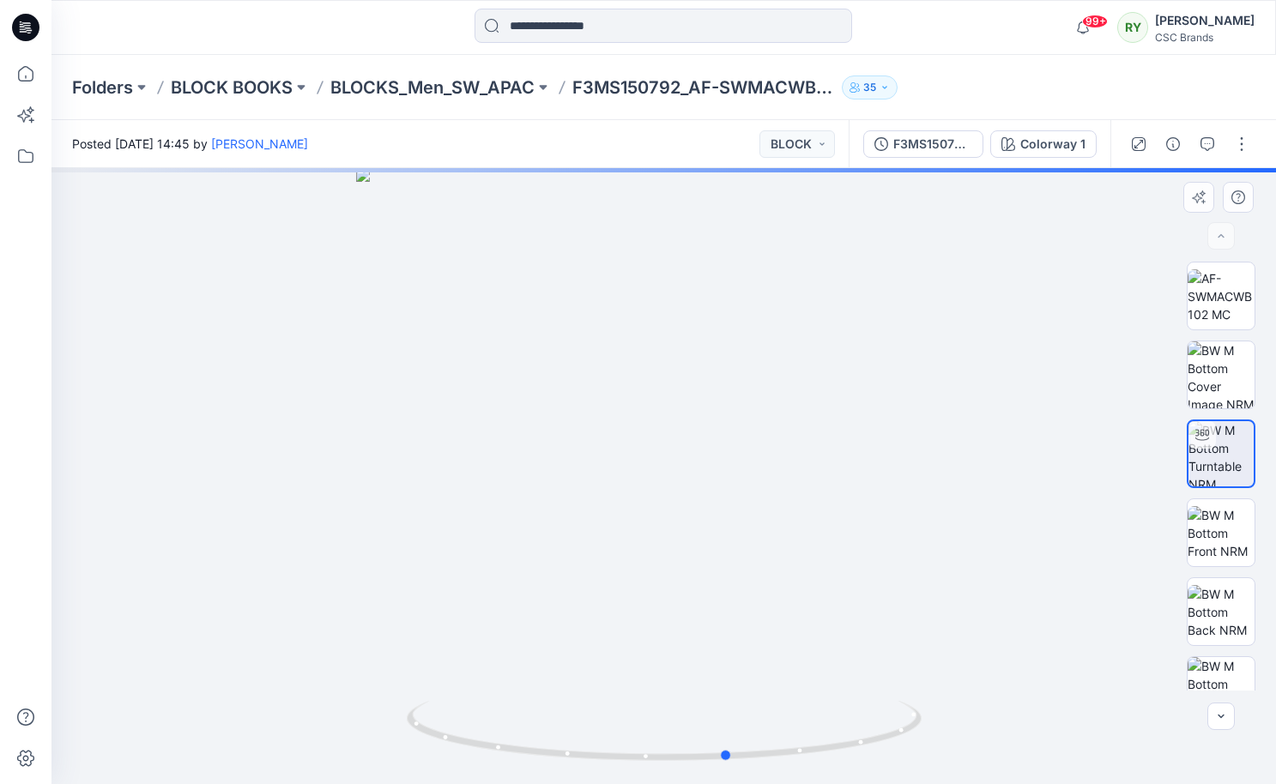
drag, startPoint x: 839, startPoint y: 547, endPoint x: 388, endPoint y: 451, distance: 461.6
click at [388, 451] on div at bounding box center [663, 476] width 1225 height 616
click at [1219, 716] on icon "button" at bounding box center [1221, 716] width 6 height 3
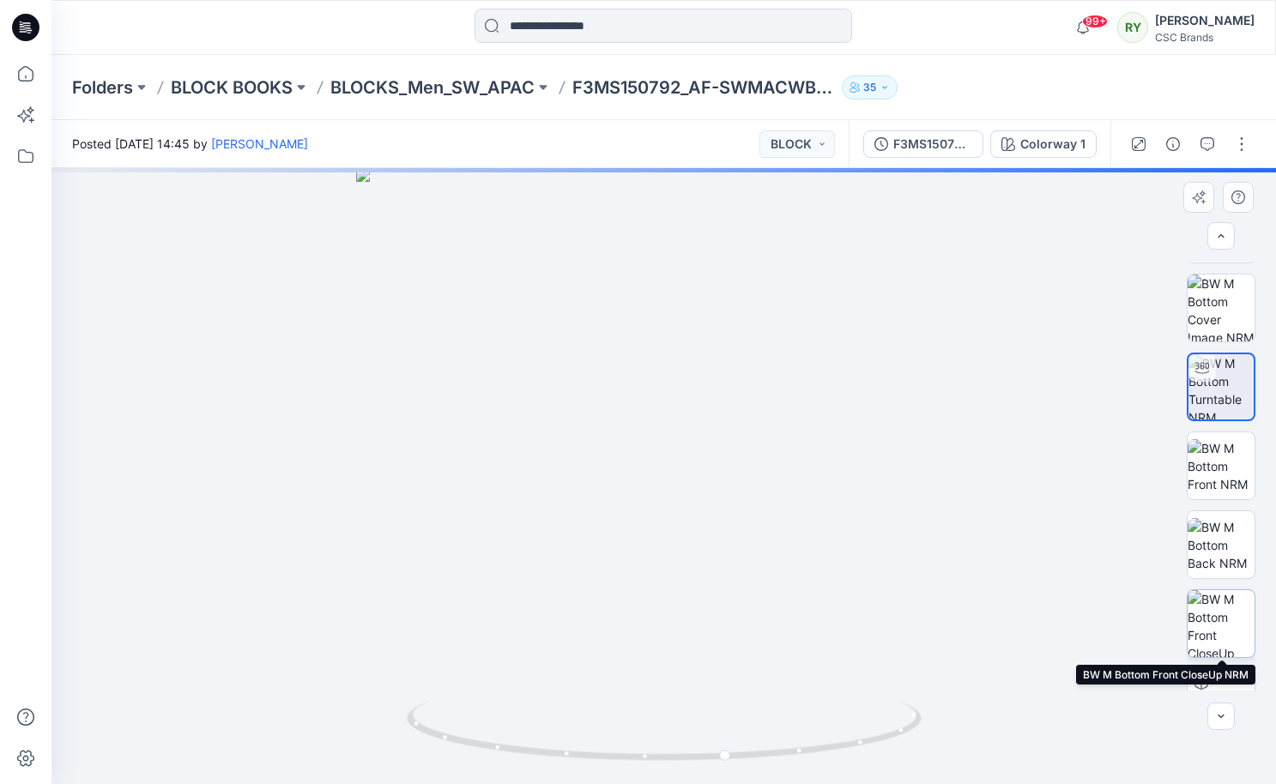
click at [1218, 621] on img at bounding box center [1221, 624] width 67 height 67
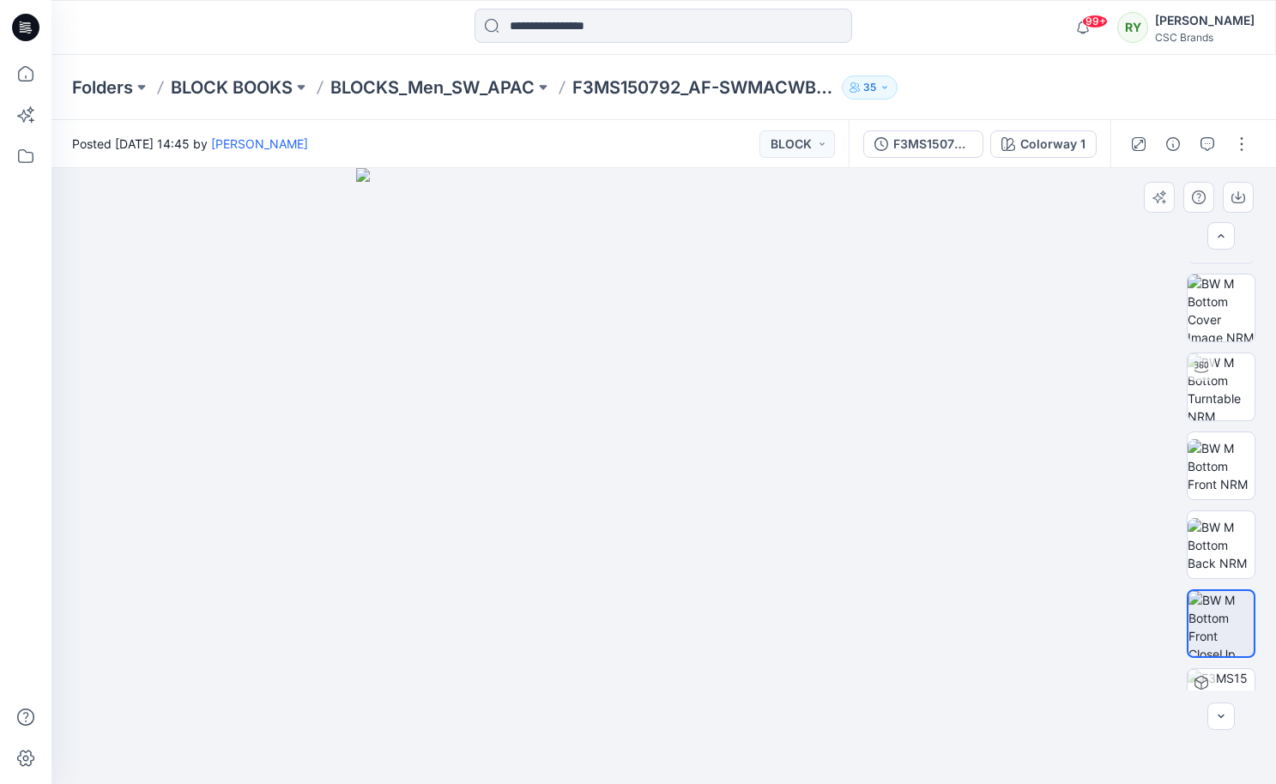
drag, startPoint x: 893, startPoint y: 524, endPoint x: 795, endPoint y: 517, distance: 98.1
click at [795, 517] on img at bounding box center [664, 476] width 616 height 616
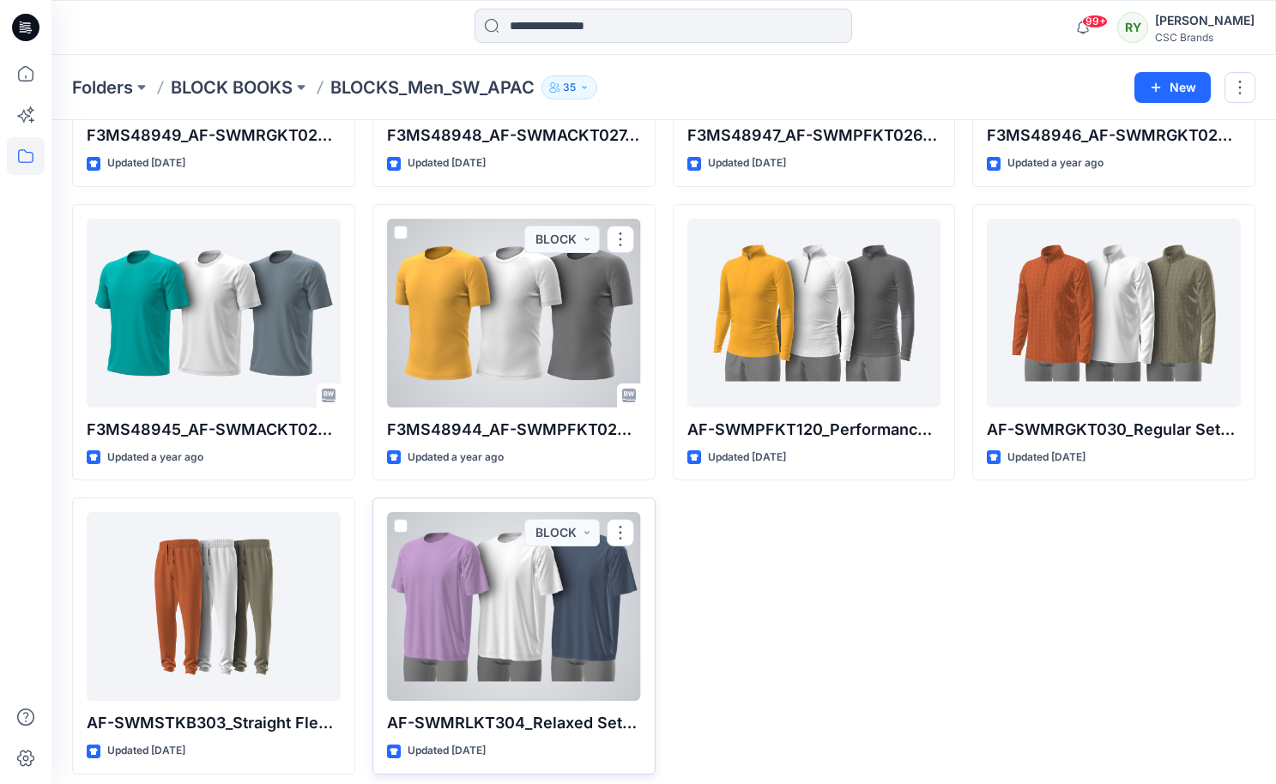
scroll to position [2045, 0]
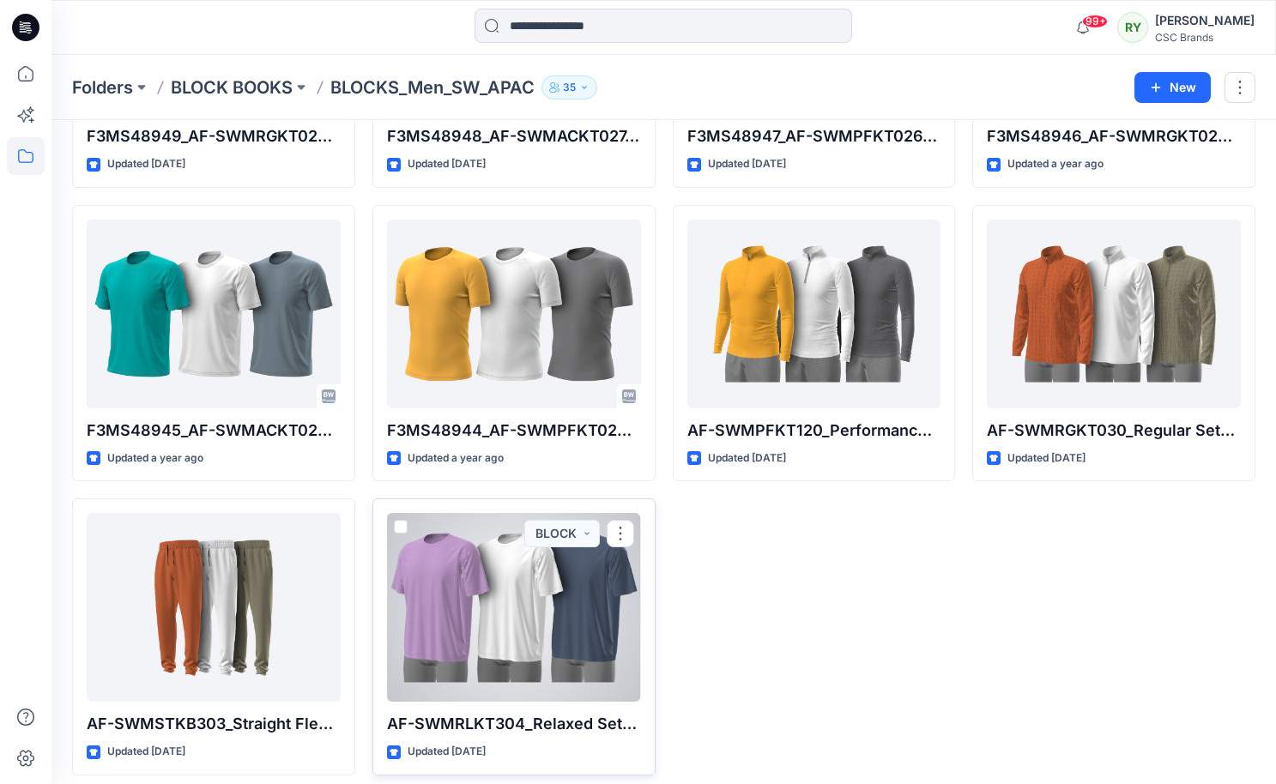
click at [530, 594] on div at bounding box center [514, 607] width 254 height 189
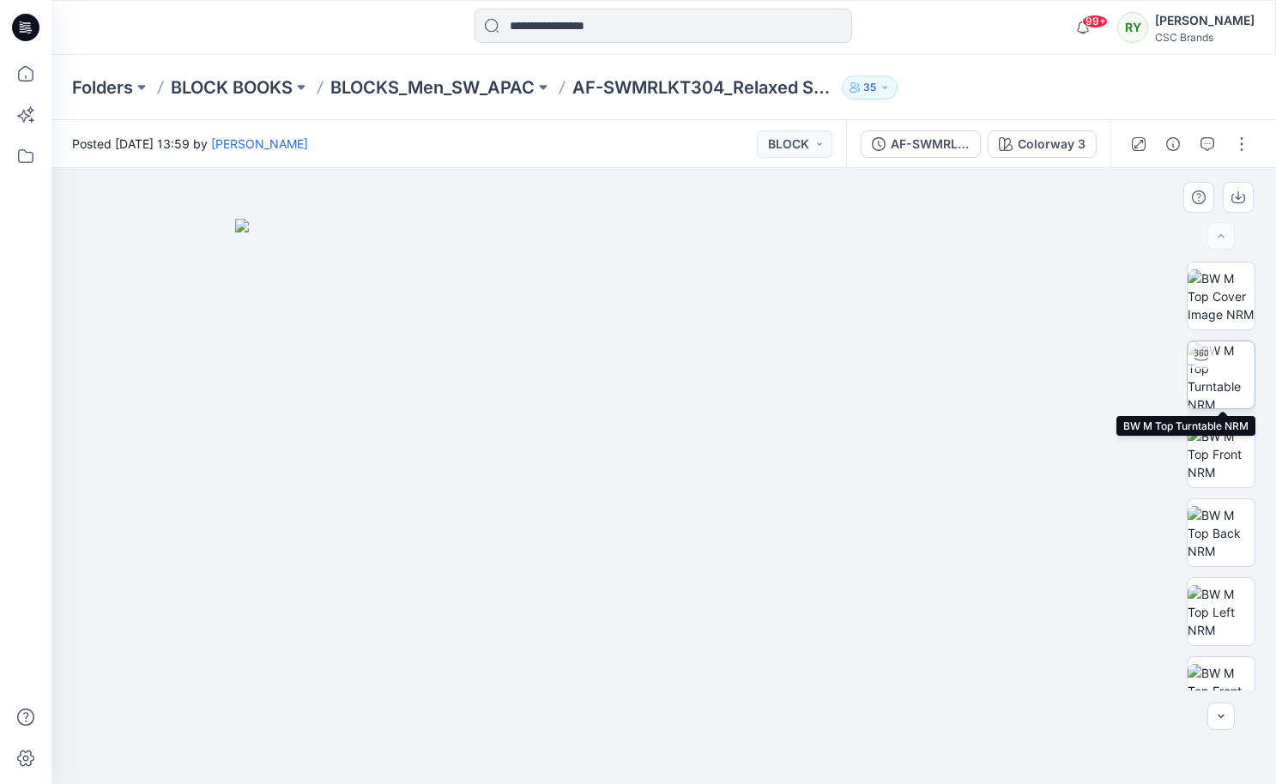
click at [1216, 388] on img at bounding box center [1221, 375] width 67 height 67
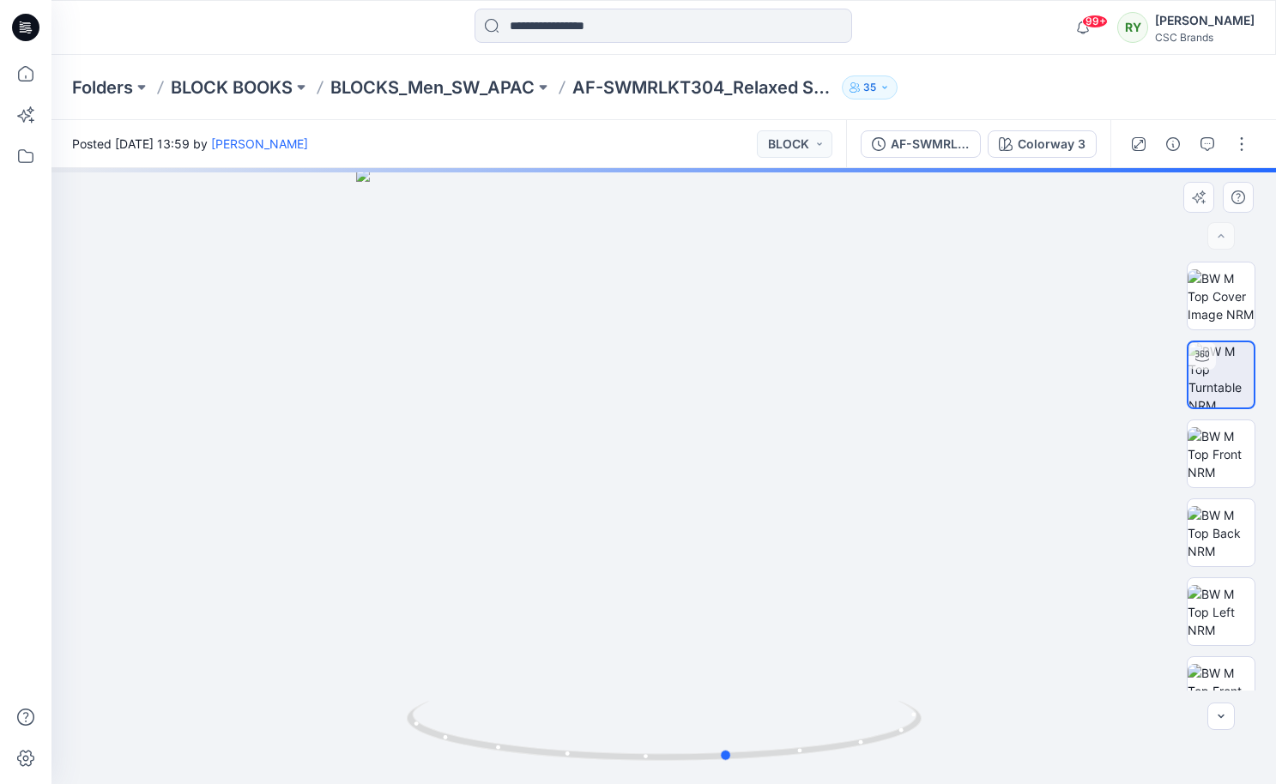
drag, startPoint x: 872, startPoint y: 621, endPoint x: 421, endPoint y: 503, distance: 465.7
click at [421, 503] on div at bounding box center [663, 476] width 1225 height 616
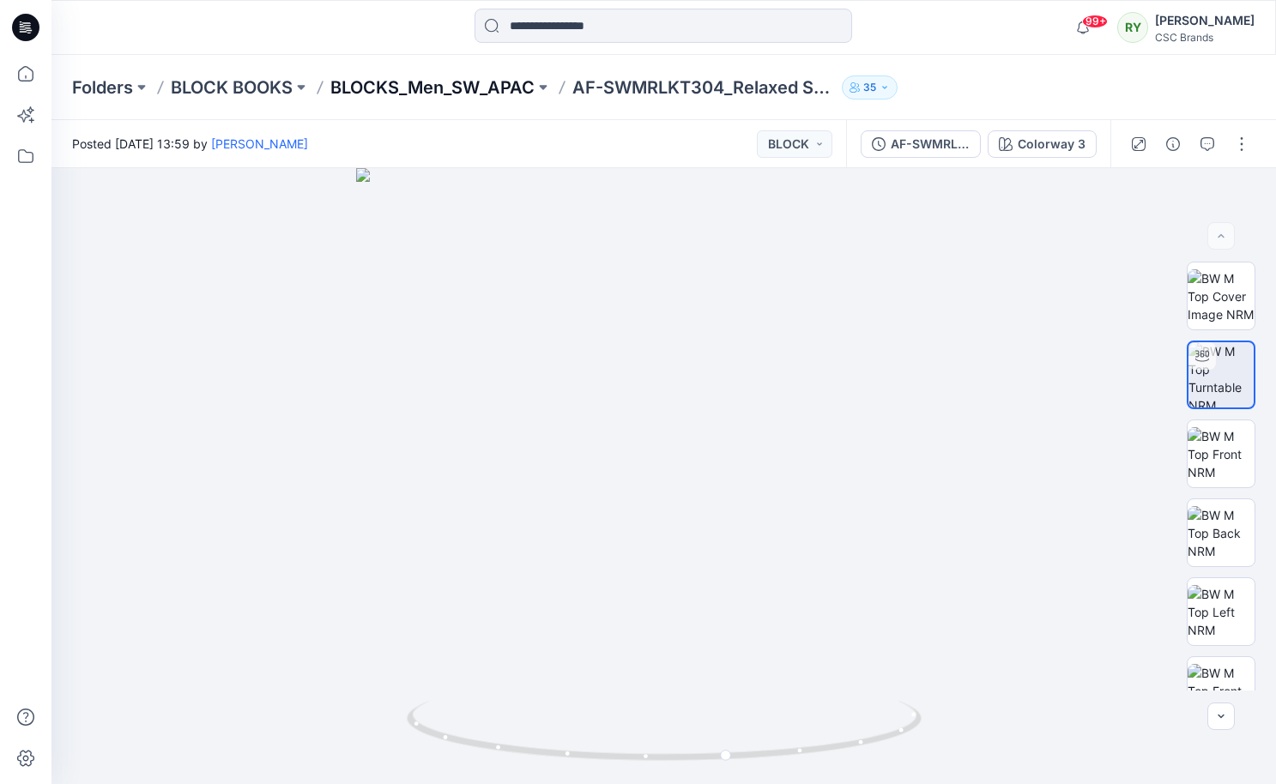
click at [414, 89] on p "BLOCKS_Men_SW_APAC" at bounding box center [432, 88] width 204 height 24
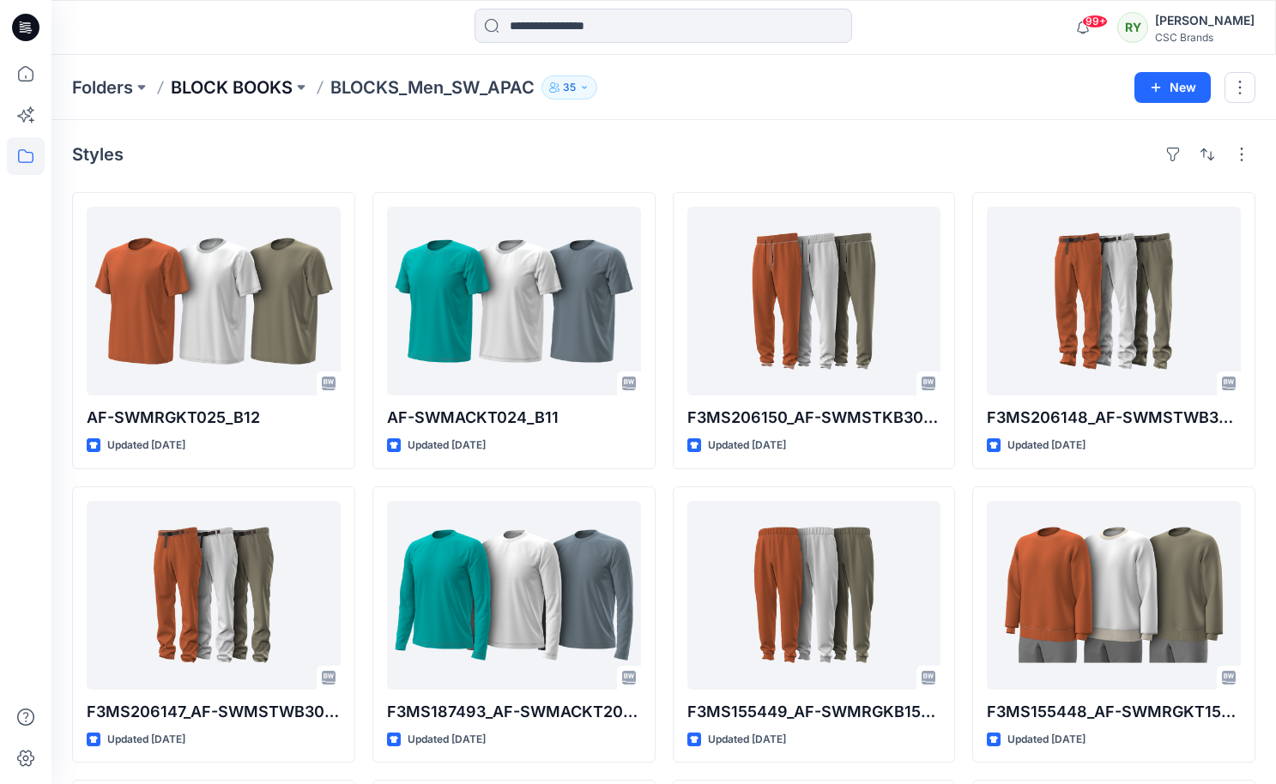
click at [236, 81] on p "BLOCK BOOKS" at bounding box center [232, 88] width 122 height 24
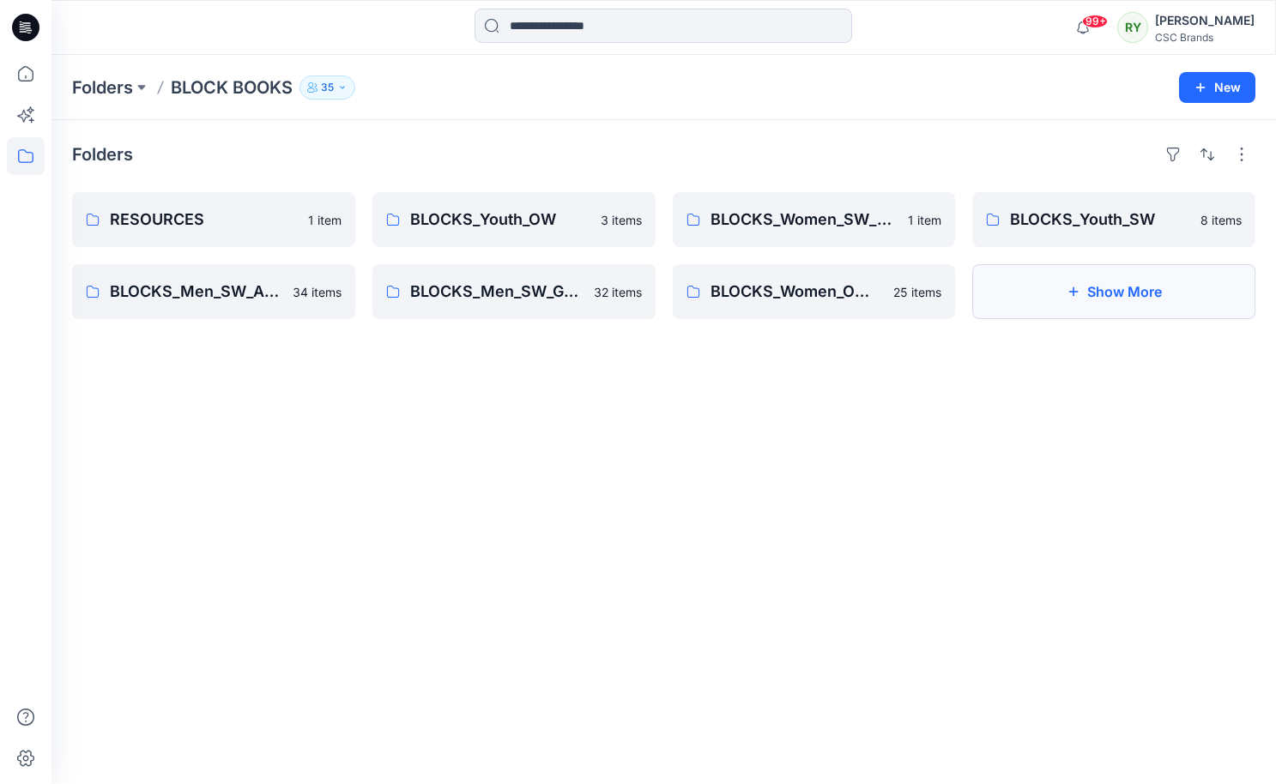
click at [1079, 300] on button "Show More" at bounding box center [1113, 291] width 283 height 55
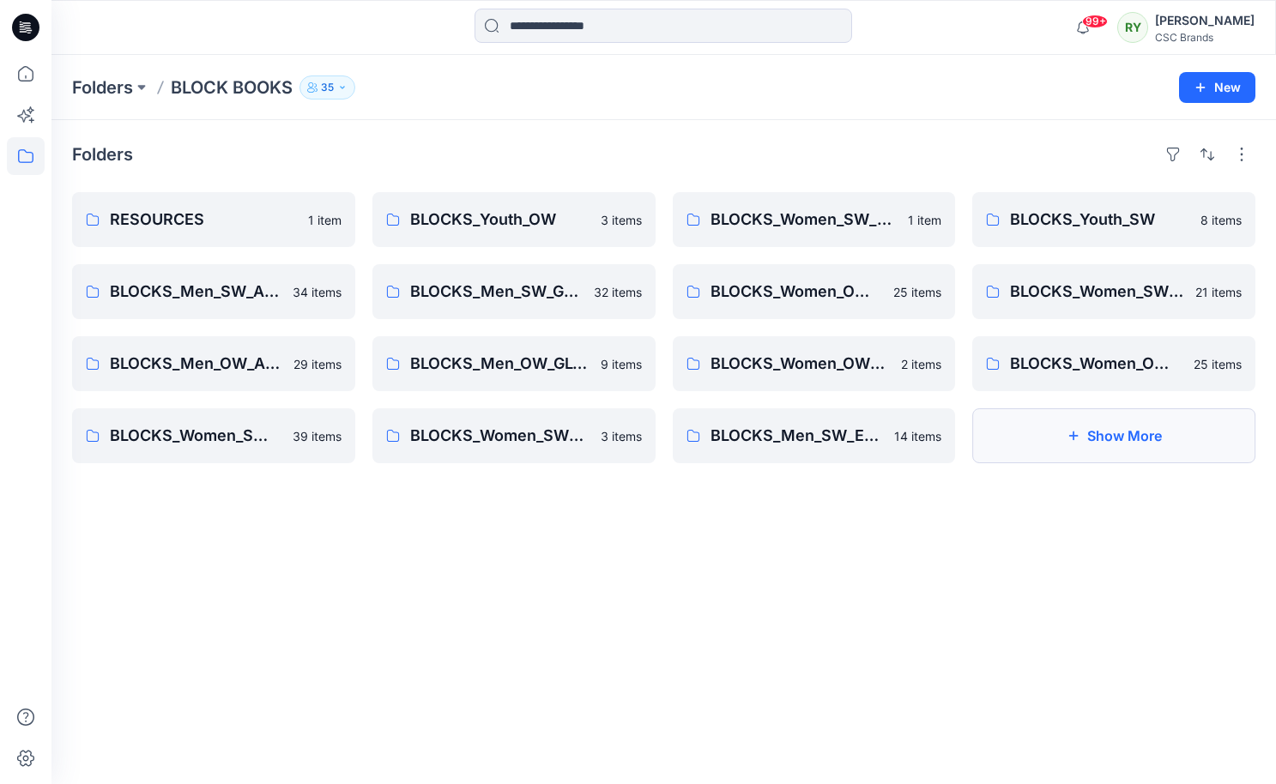
click at [1075, 445] on button "Show More" at bounding box center [1113, 436] width 283 height 55
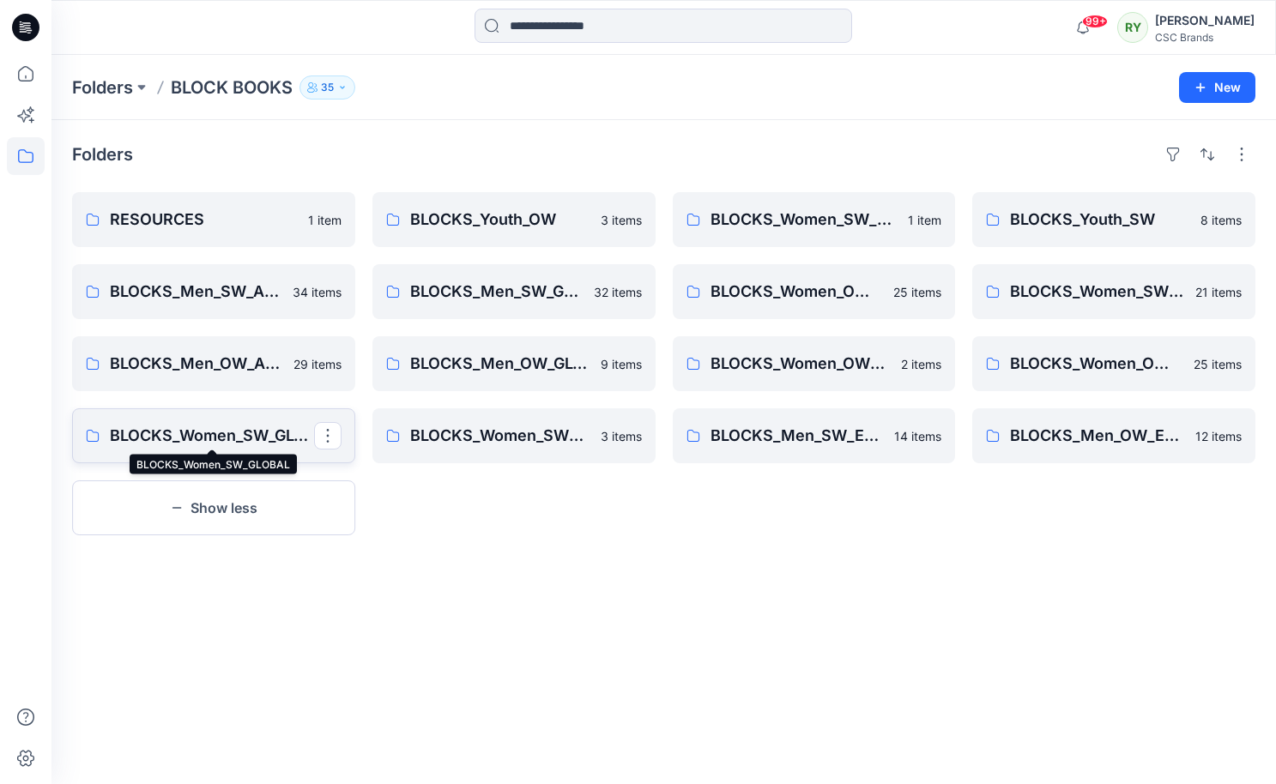
click at [257, 428] on p "BLOCKS_Women_SW_GLOBAL" at bounding box center [212, 436] width 204 height 24
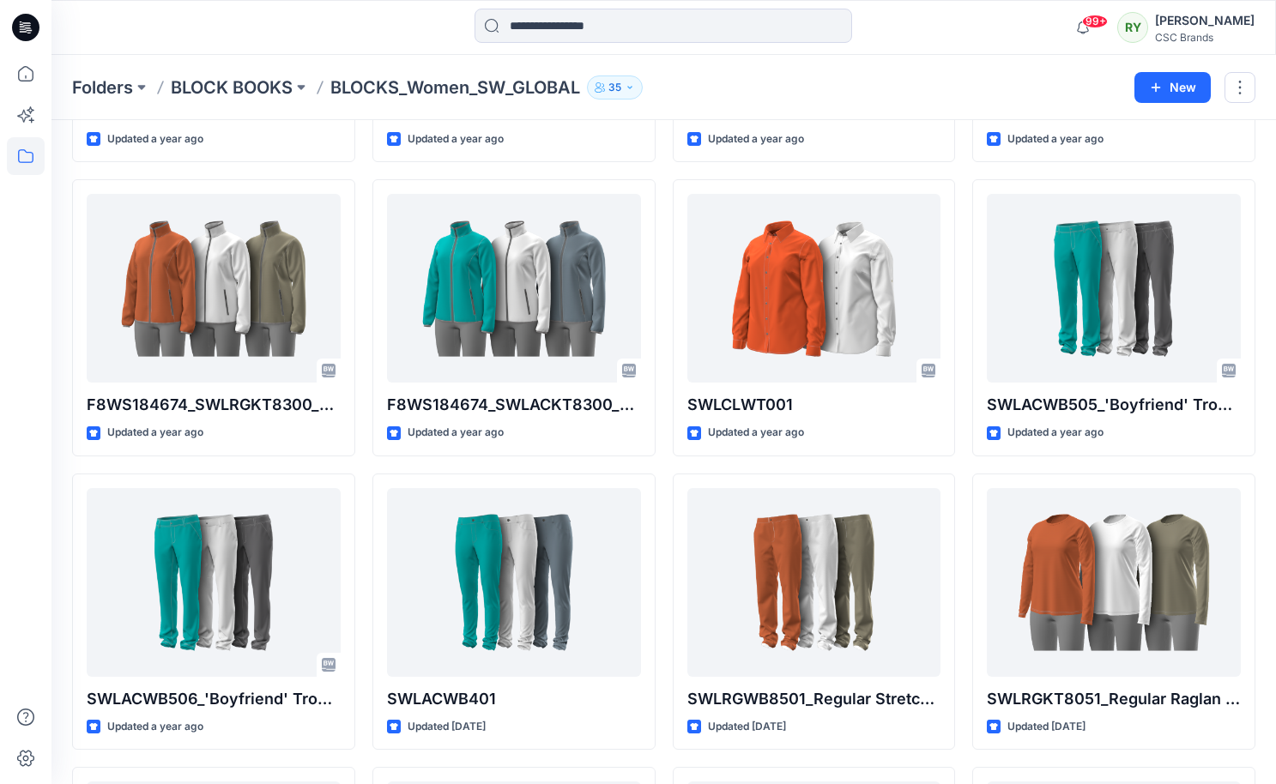
scroll to position [1782, 0]
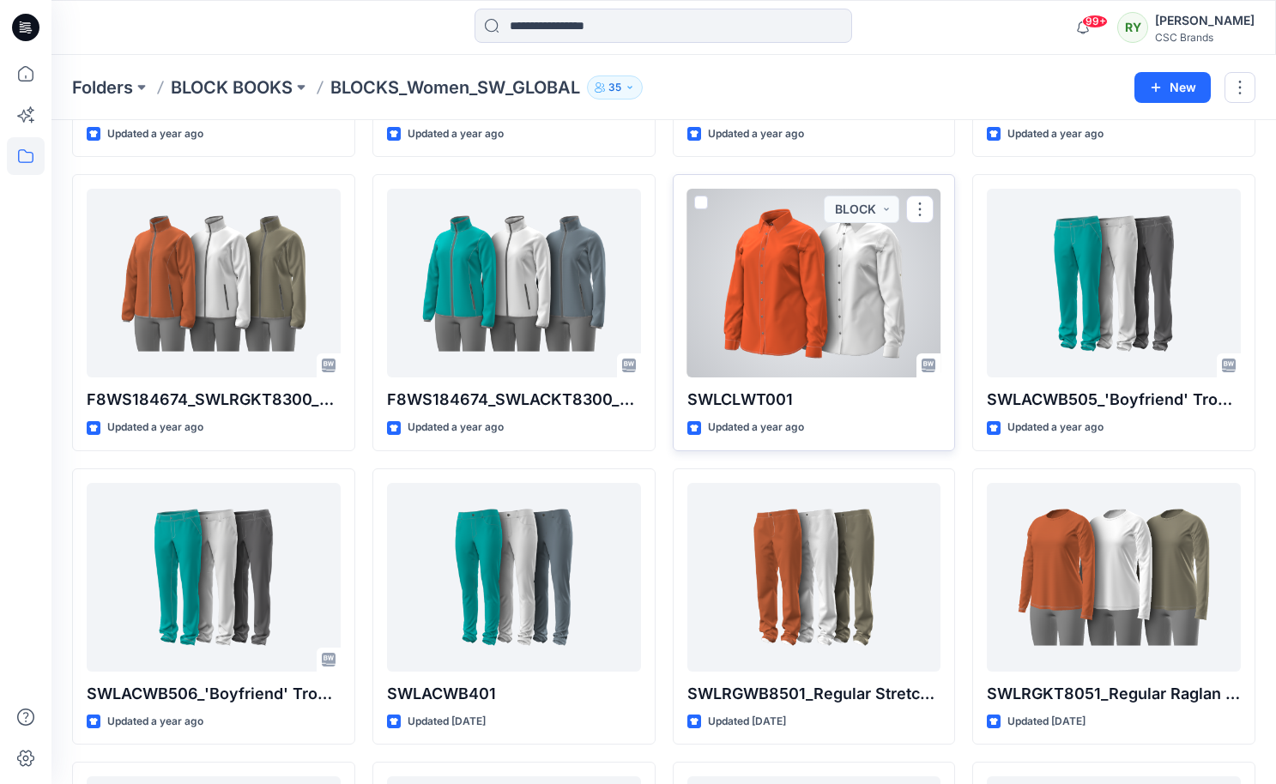
click at [833, 276] on div at bounding box center [814, 283] width 254 height 189
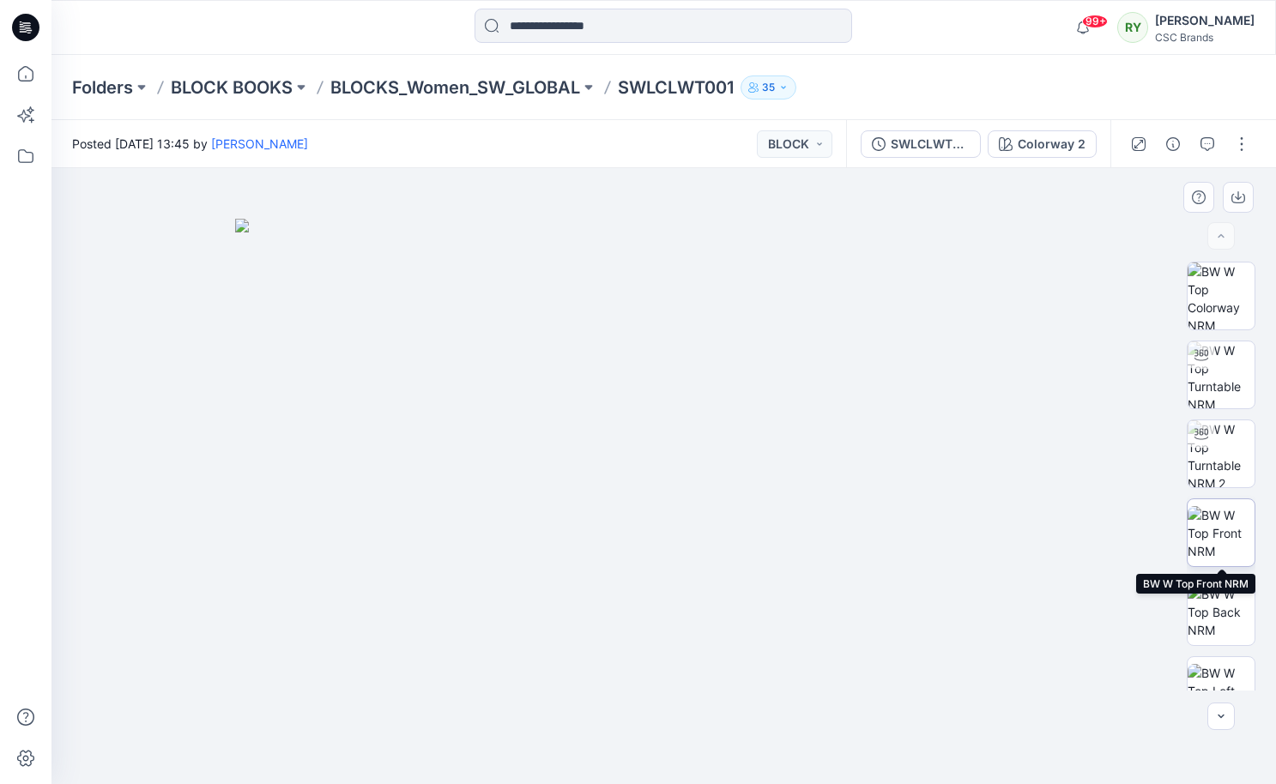
click at [1221, 546] on img at bounding box center [1221, 533] width 67 height 54
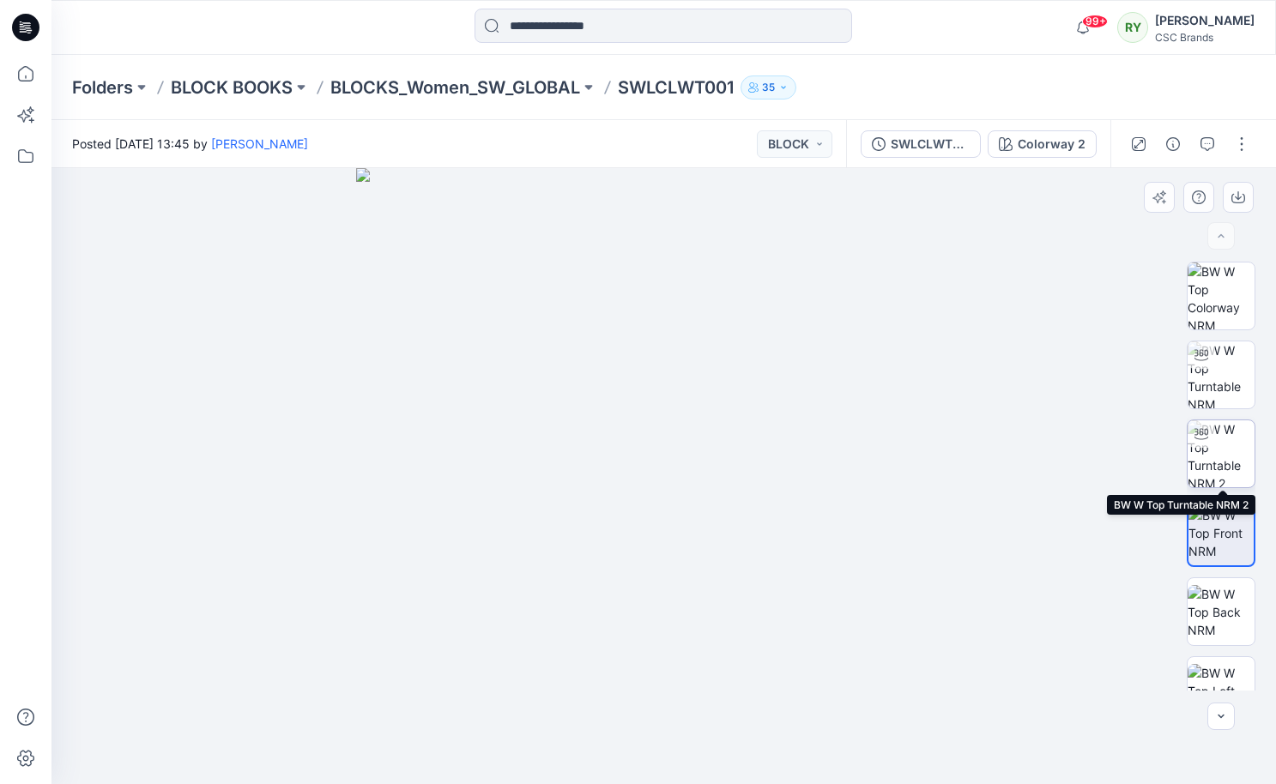
click at [1221, 445] on img at bounding box center [1221, 454] width 67 height 67
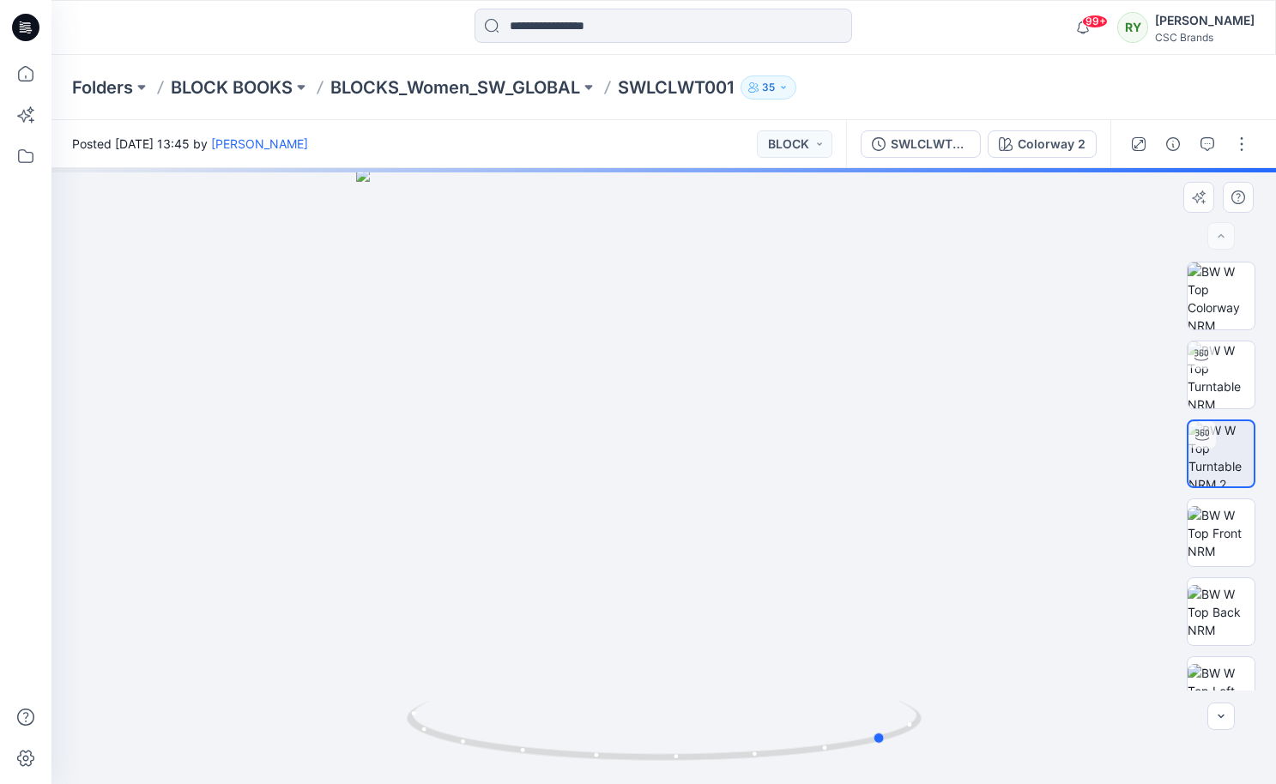
drag, startPoint x: 756, startPoint y: 496, endPoint x: 463, endPoint y: 481, distance: 293.1
click at [463, 481] on div at bounding box center [663, 476] width 1225 height 616
click at [1222, 238] on div at bounding box center [1221, 235] width 27 height 27
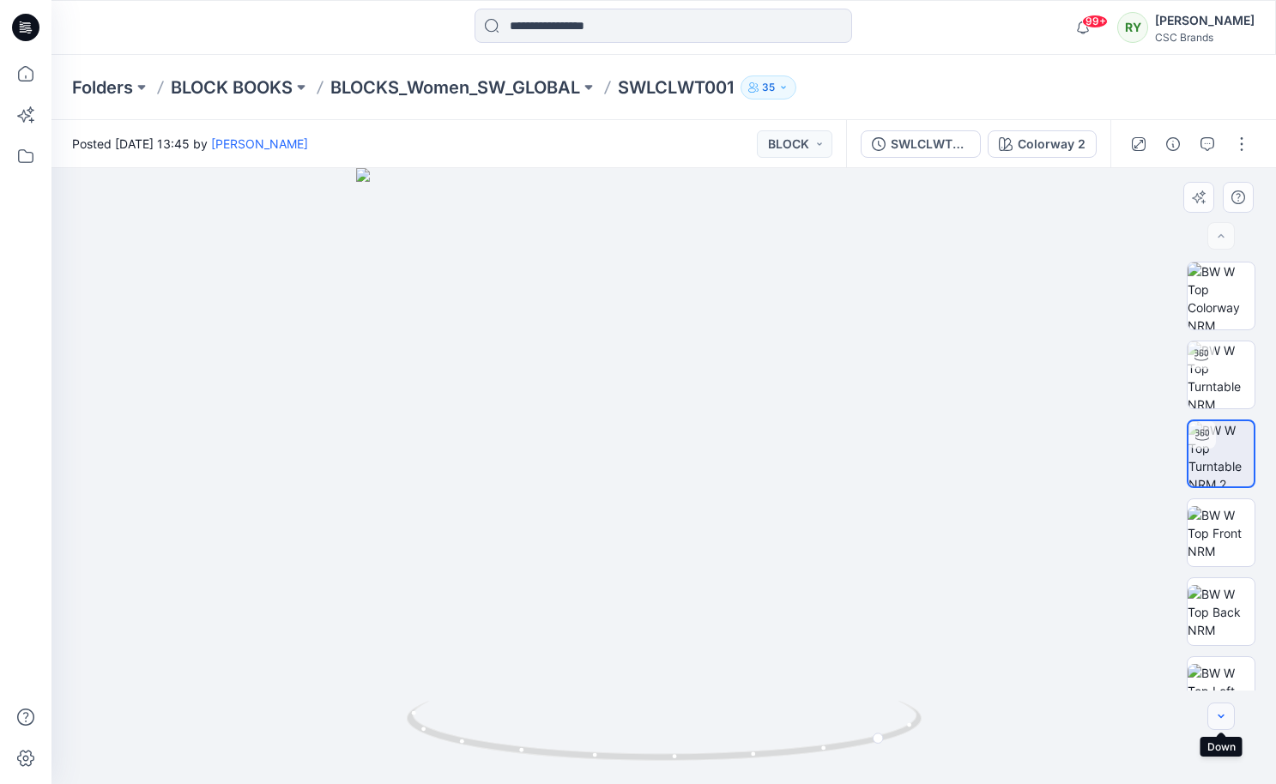
click at [1225, 723] on icon "button" at bounding box center [1221, 717] width 14 height 14
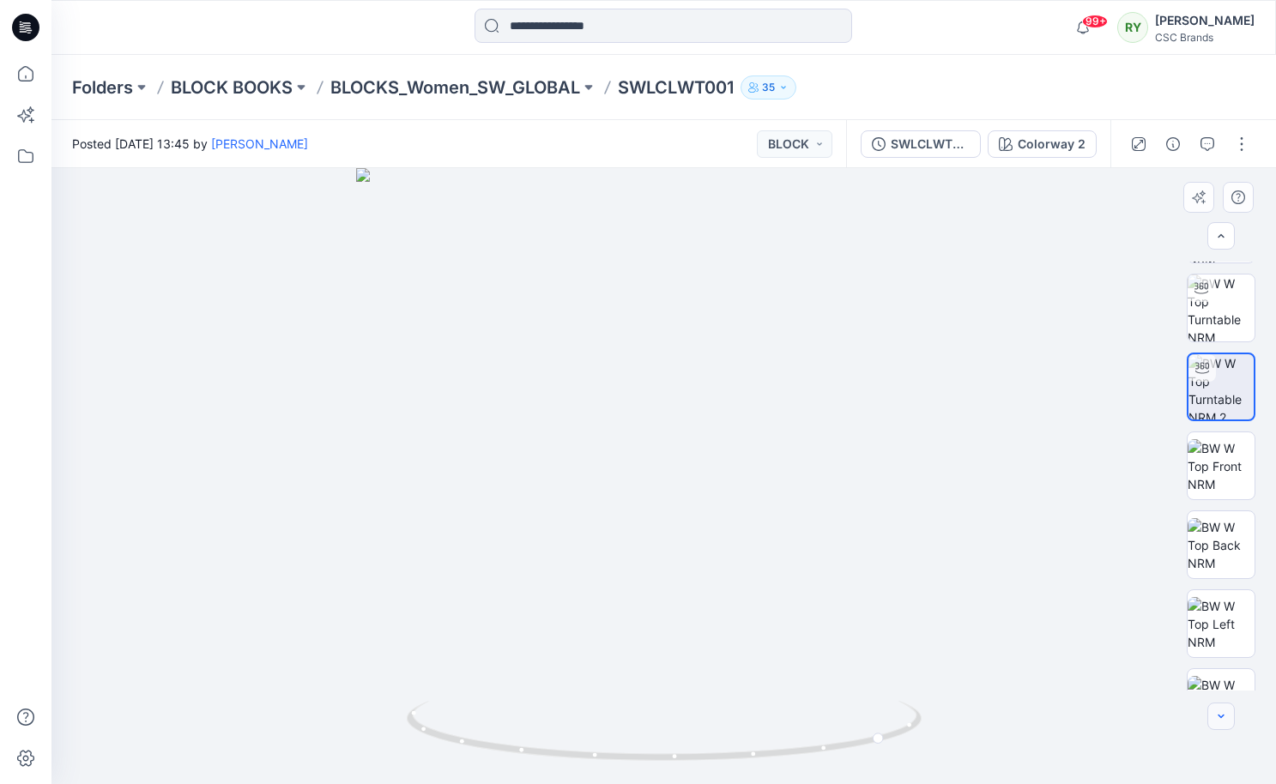
click at [1225, 723] on icon "button" at bounding box center [1221, 717] width 14 height 14
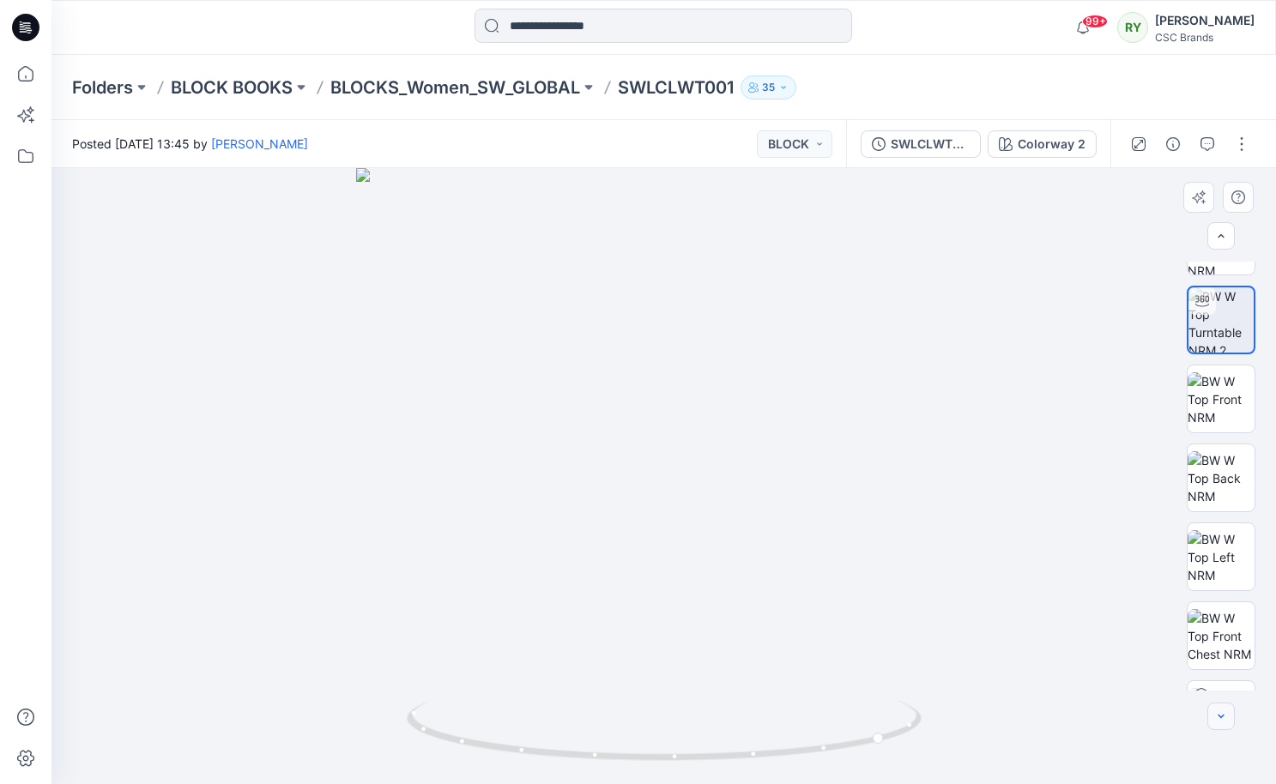
click at [1225, 723] on icon "button" at bounding box center [1221, 717] width 14 height 14
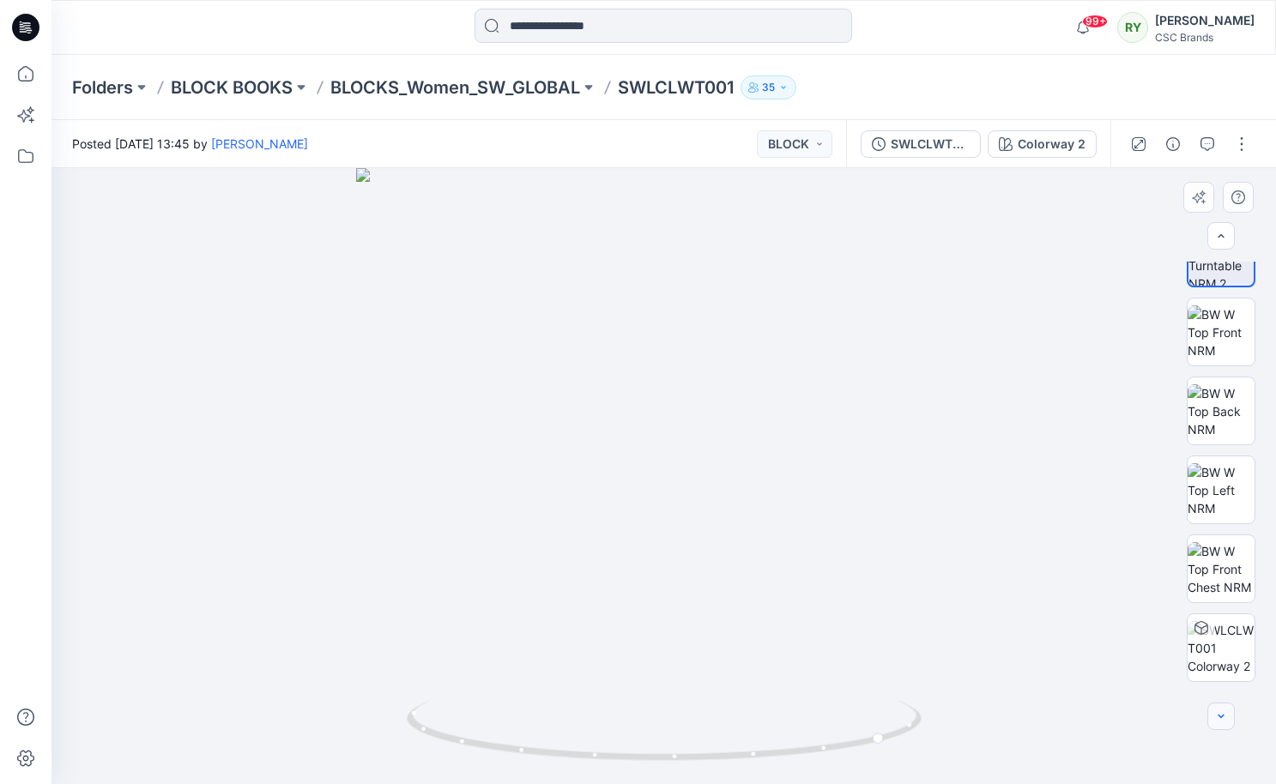
click at [1225, 723] on icon "button" at bounding box center [1221, 717] width 14 height 14
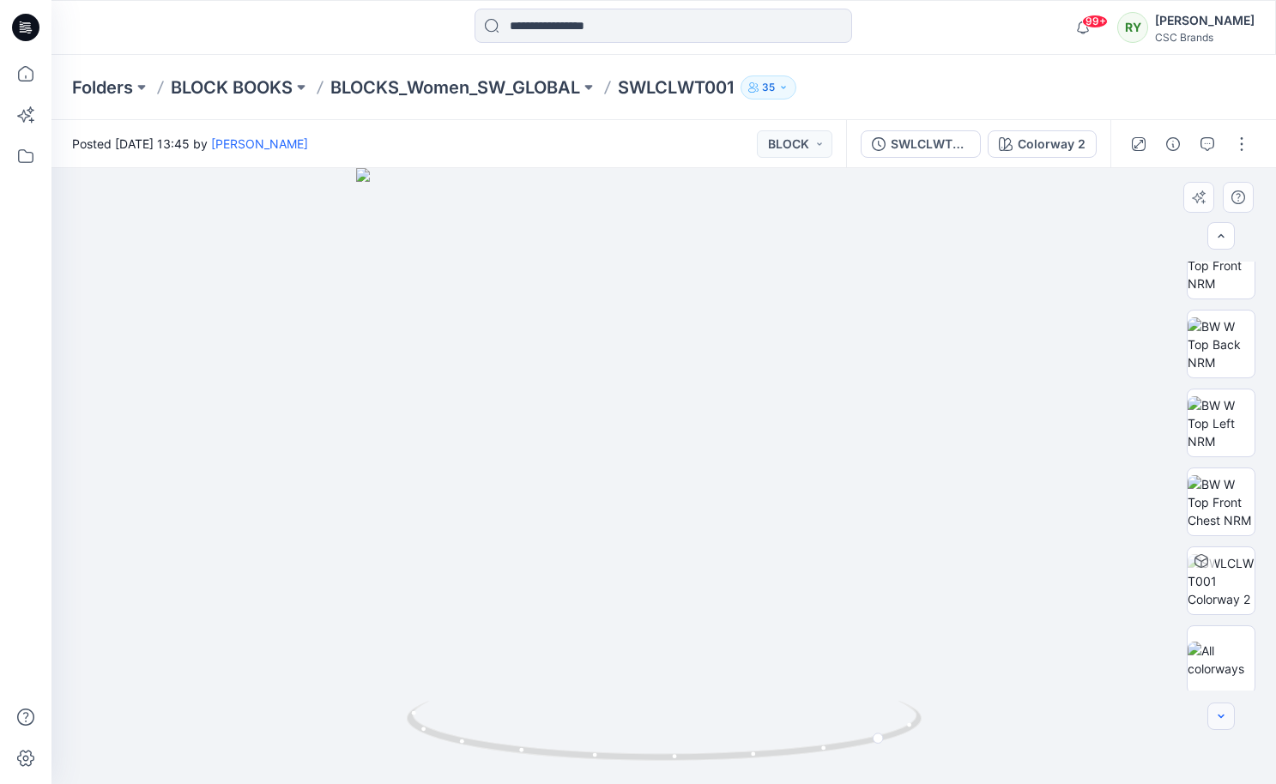
click at [1225, 723] on icon "button" at bounding box center [1221, 717] width 14 height 14
click at [1225, 723] on div at bounding box center [1221, 716] width 27 height 27
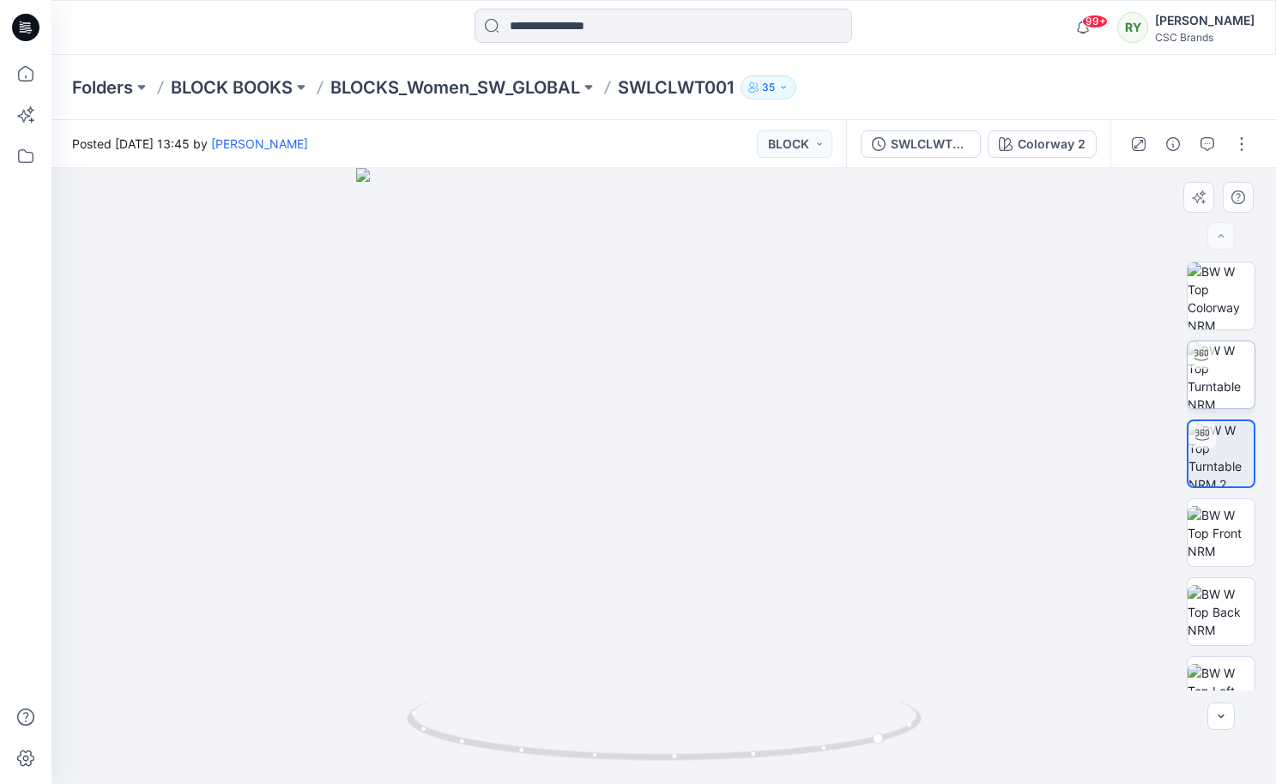
scroll to position [0, 0]
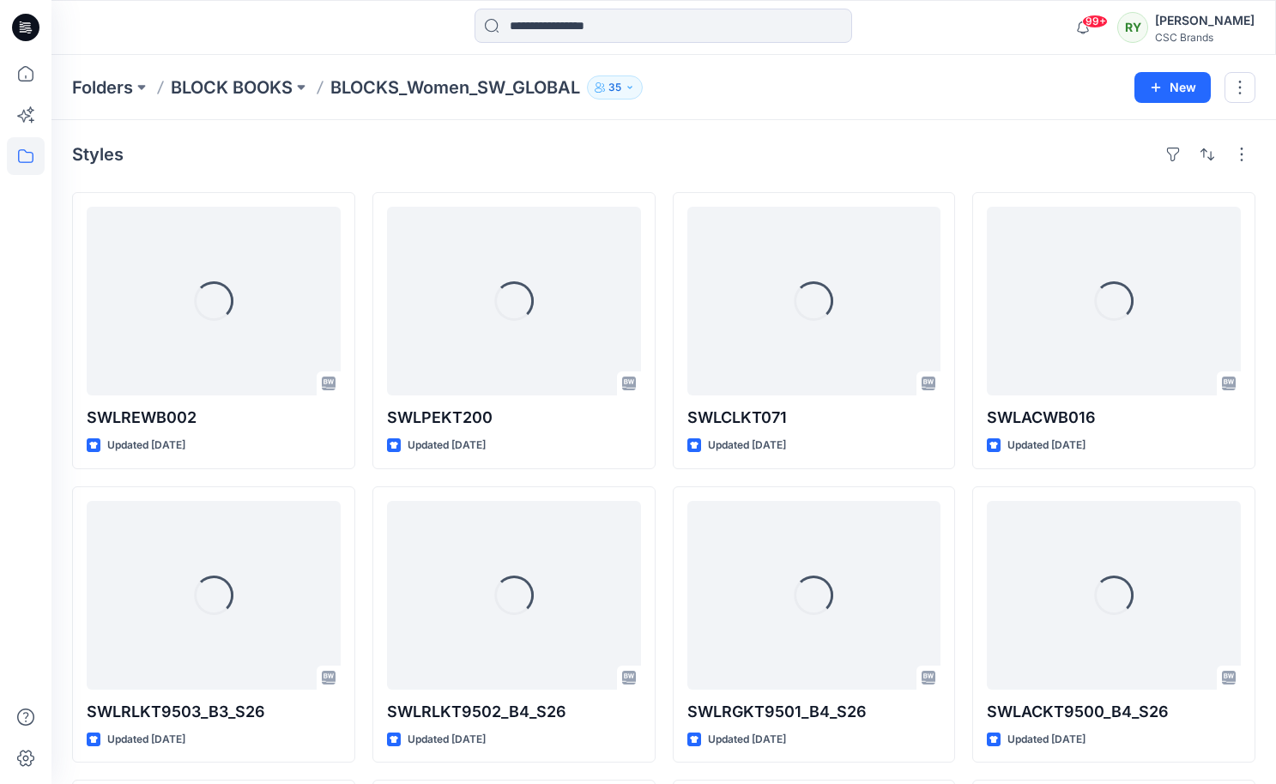
scroll to position [1782, 0]
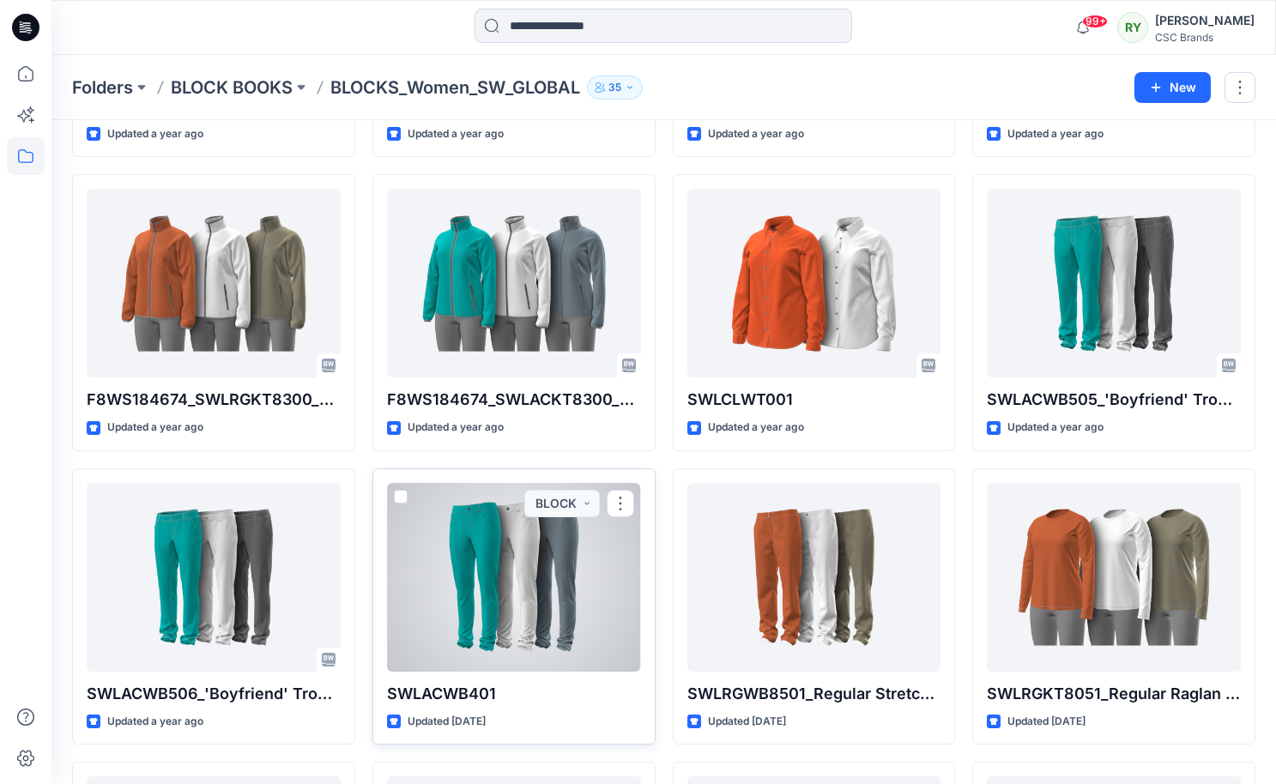
click at [500, 554] on div at bounding box center [514, 577] width 254 height 189
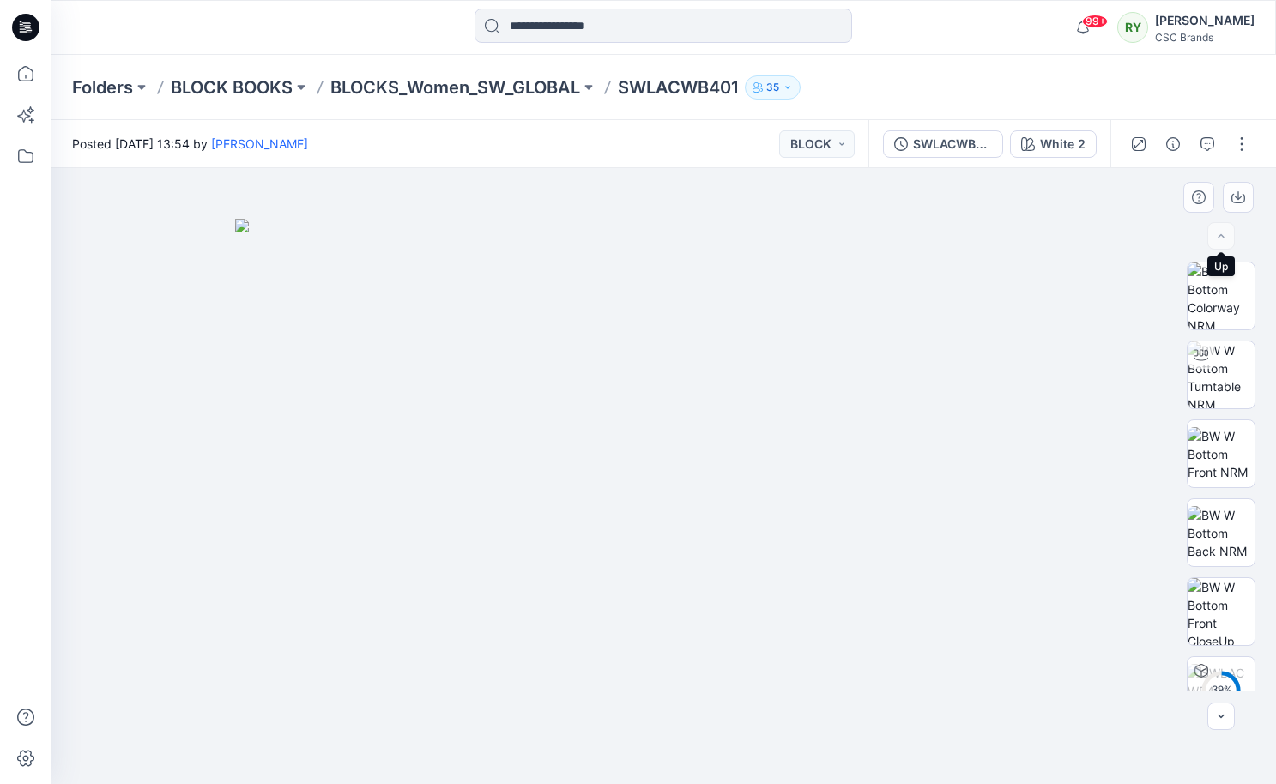
click at [1224, 236] on div at bounding box center [1221, 235] width 27 height 27
click at [1227, 239] on div at bounding box center [1221, 235] width 27 height 27
click at [1218, 234] on div at bounding box center [1221, 235] width 27 height 27
click at [1229, 712] on button "button" at bounding box center [1221, 716] width 27 height 27
click at [1229, 713] on button "button" at bounding box center [1221, 716] width 27 height 27
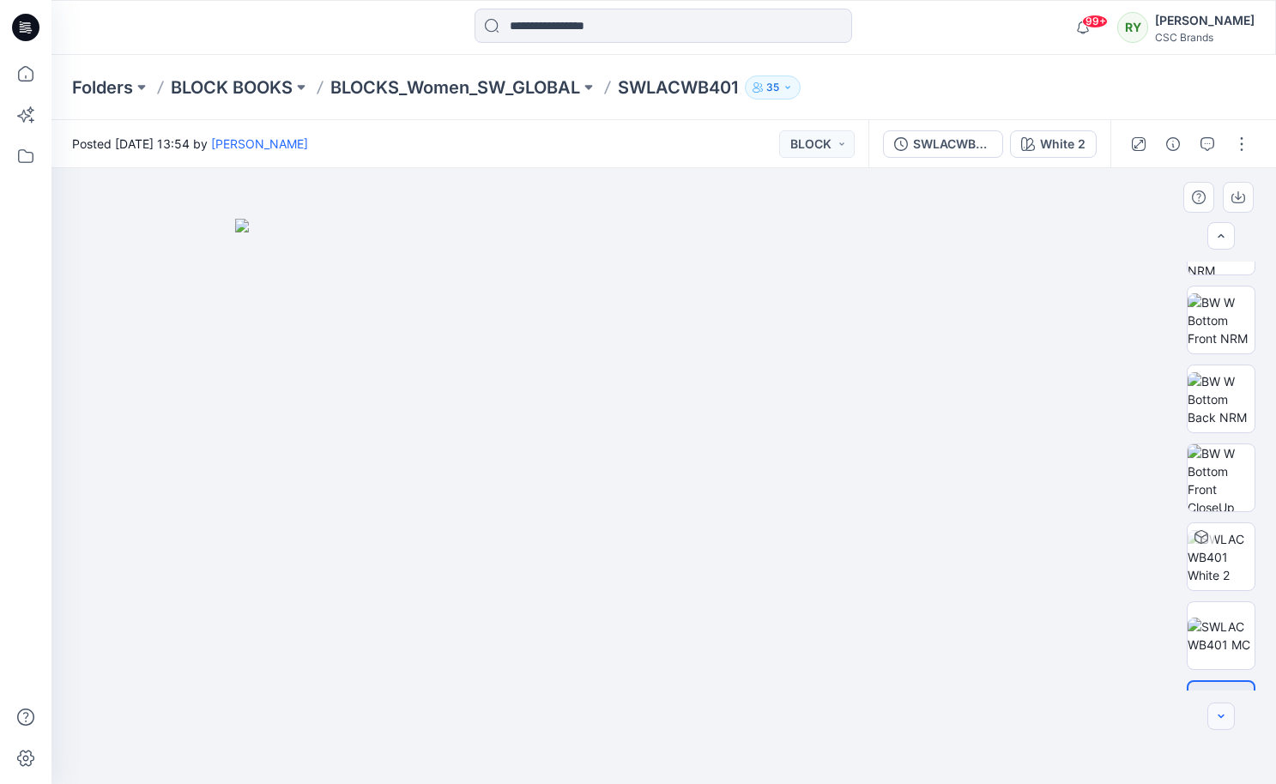
click at [1229, 713] on button "button" at bounding box center [1221, 716] width 27 height 27
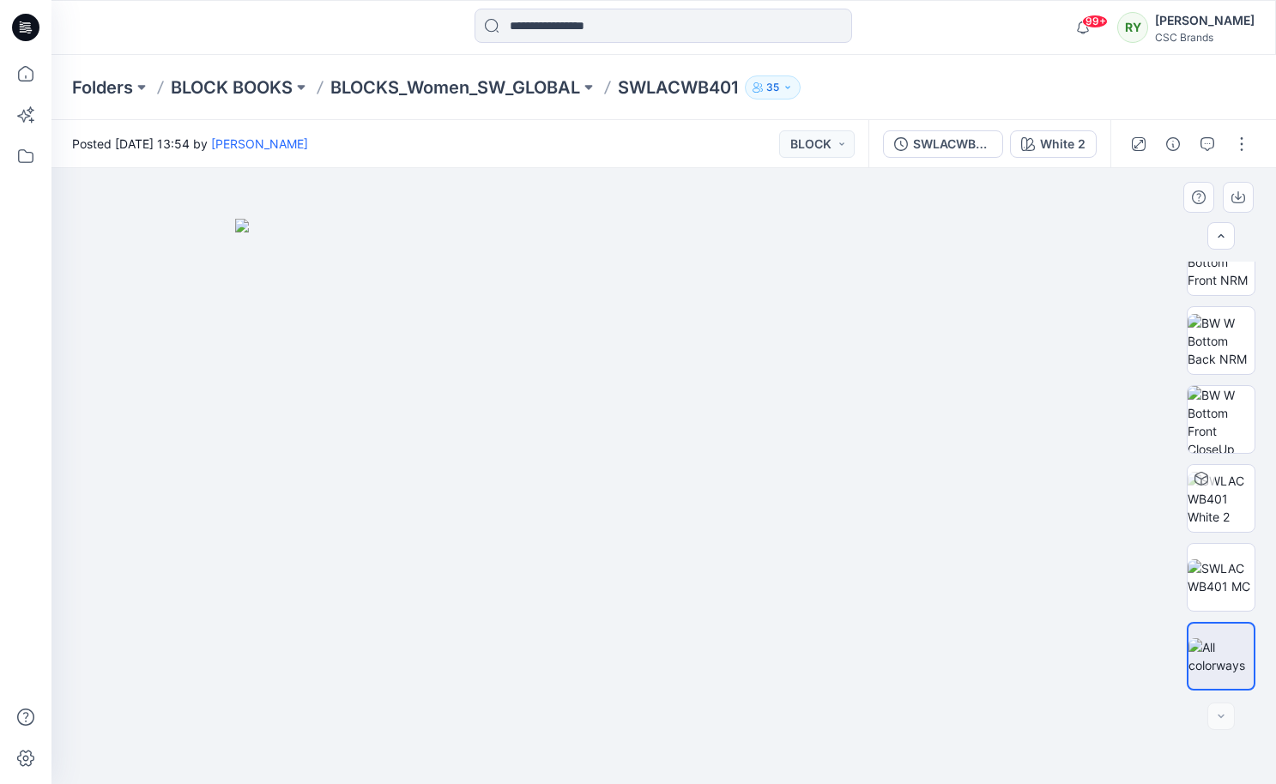
click at [1229, 714] on div at bounding box center [1221, 716] width 27 height 27
click at [1221, 584] on img at bounding box center [1221, 578] width 67 height 36
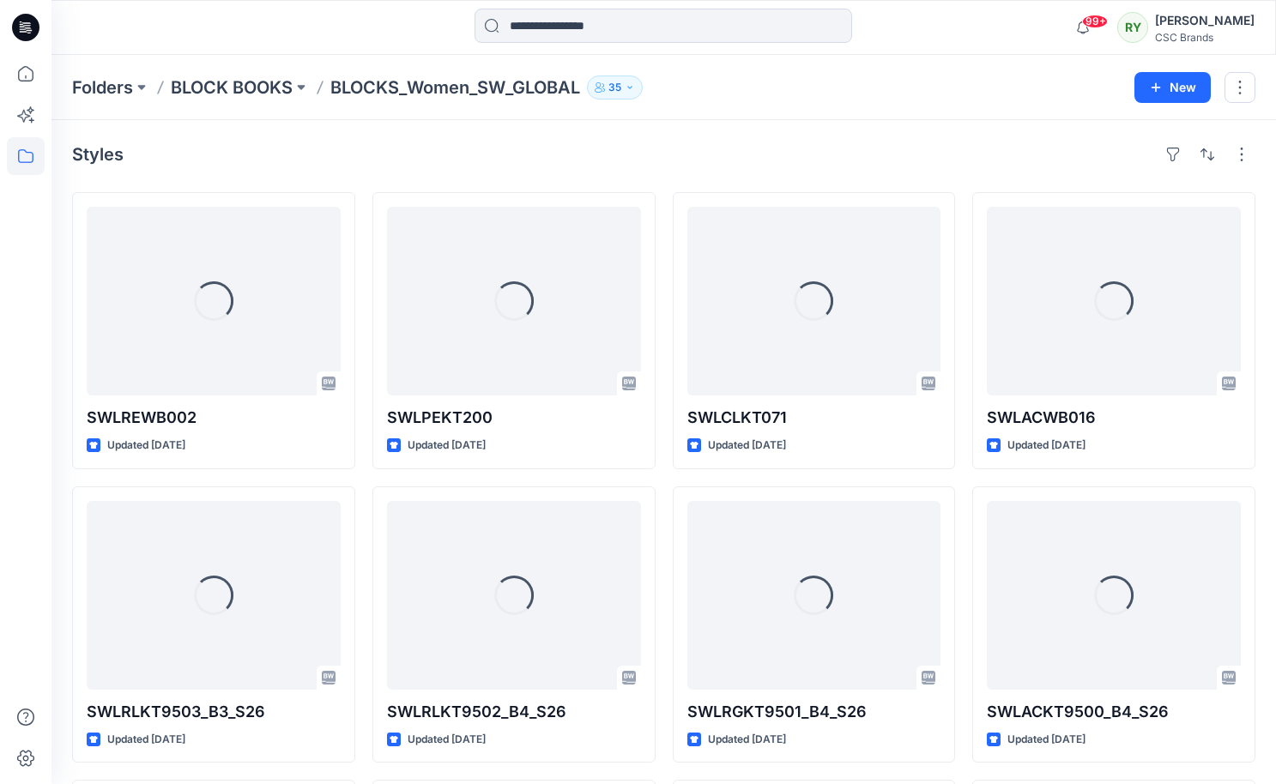
scroll to position [1782, 0]
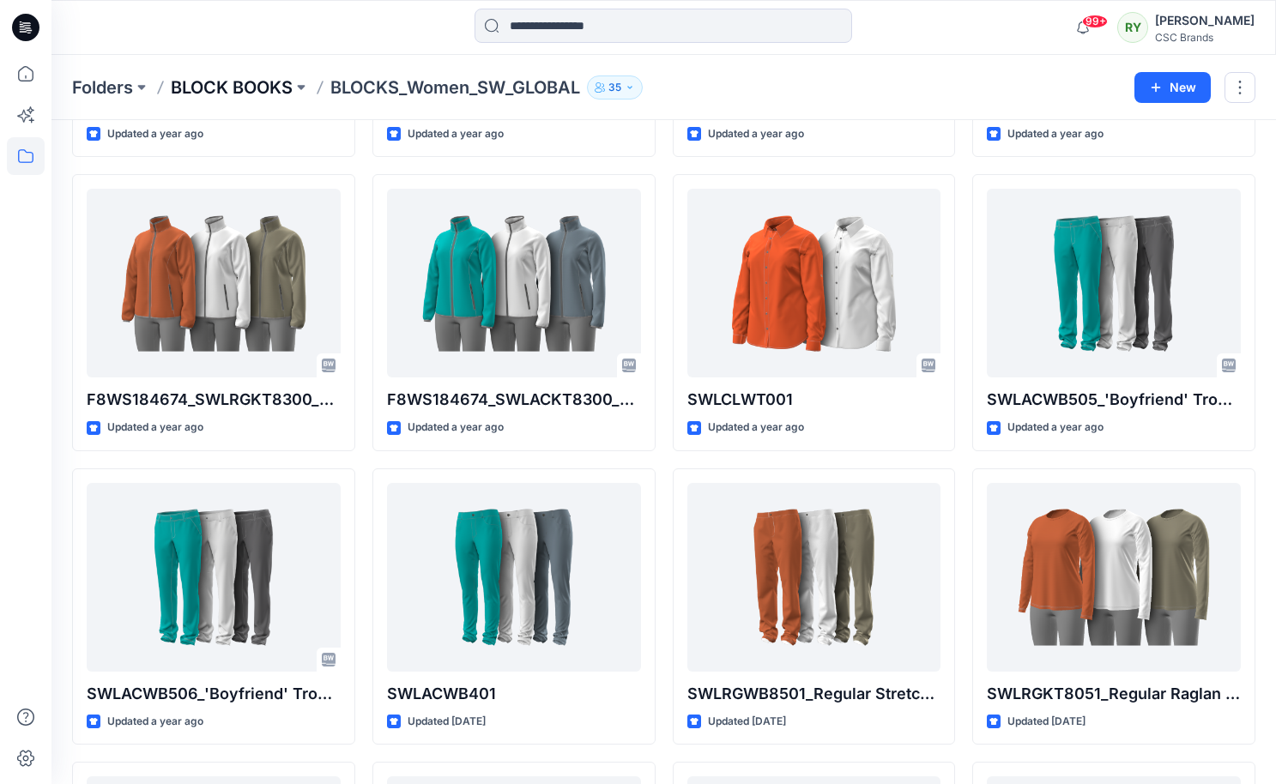
click at [214, 82] on p "BLOCK BOOKS" at bounding box center [232, 88] width 122 height 24
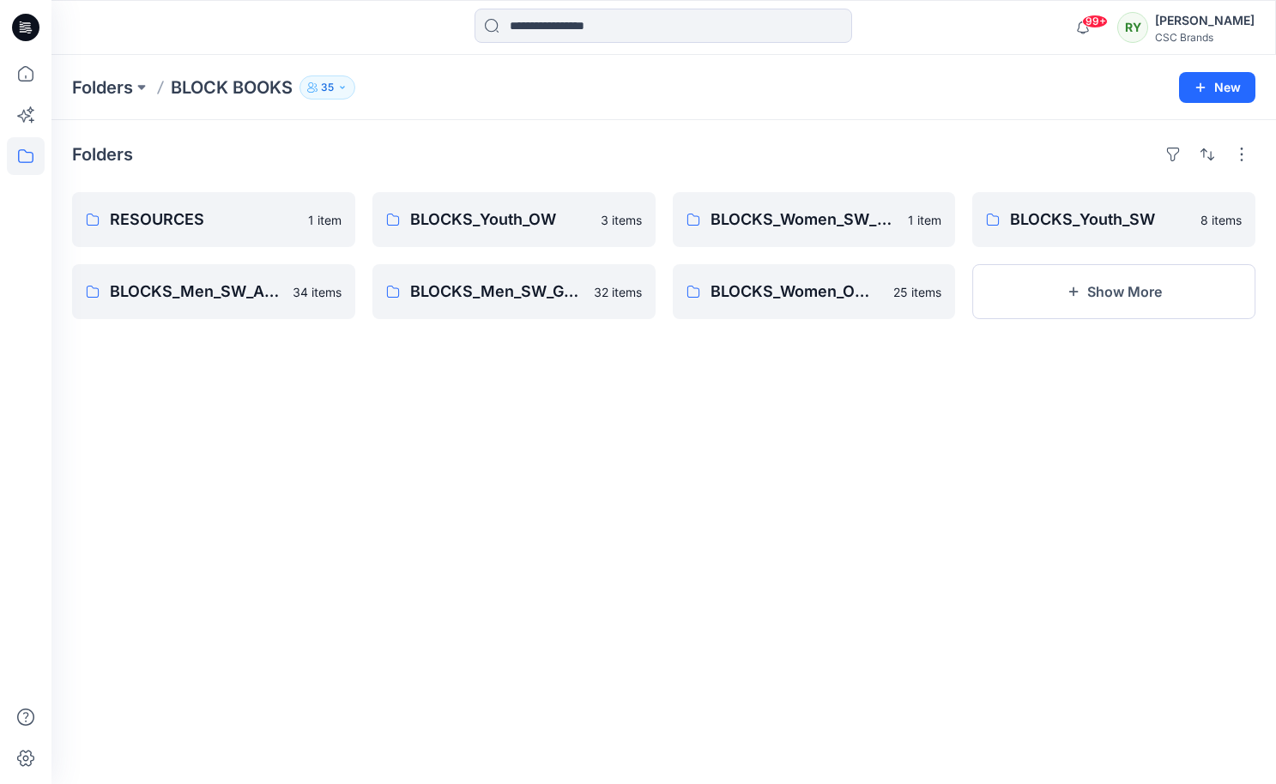
click at [1039, 323] on div "Folders RESOURCES 1 item BLOCKS_Men_SW_APAC 34 items BLOCKS_Youth_OW 3 items BL…" at bounding box center [663, 452] width 1225 height 664
click at [1039, 293] on button "Show More" at bounding box center [1113, 291] width 283 height 55
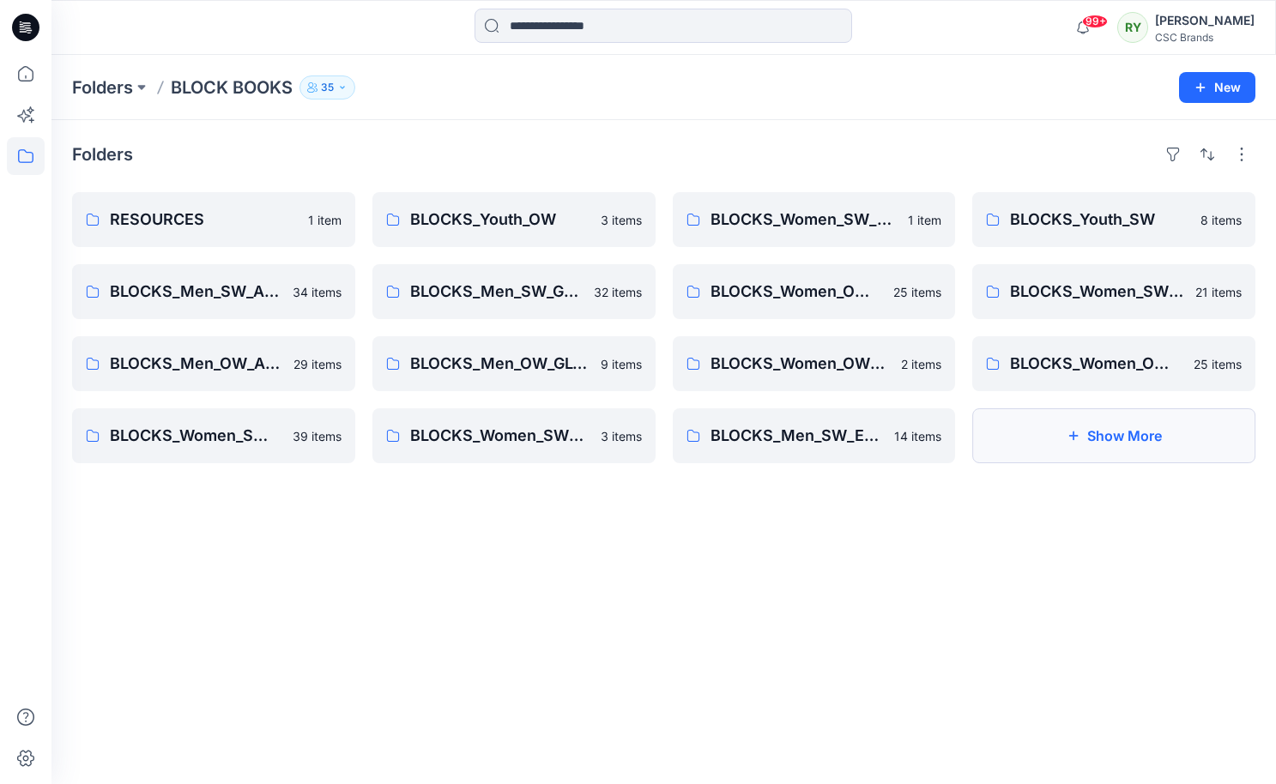
click at [1056, 437] on button "Show More" at bounding box center [1113, 436] width 283 height 55
click at [239, 295] on p "BLOCKS_Men_SW_APAC" at bounding box center [212, 292] width 204 height 24
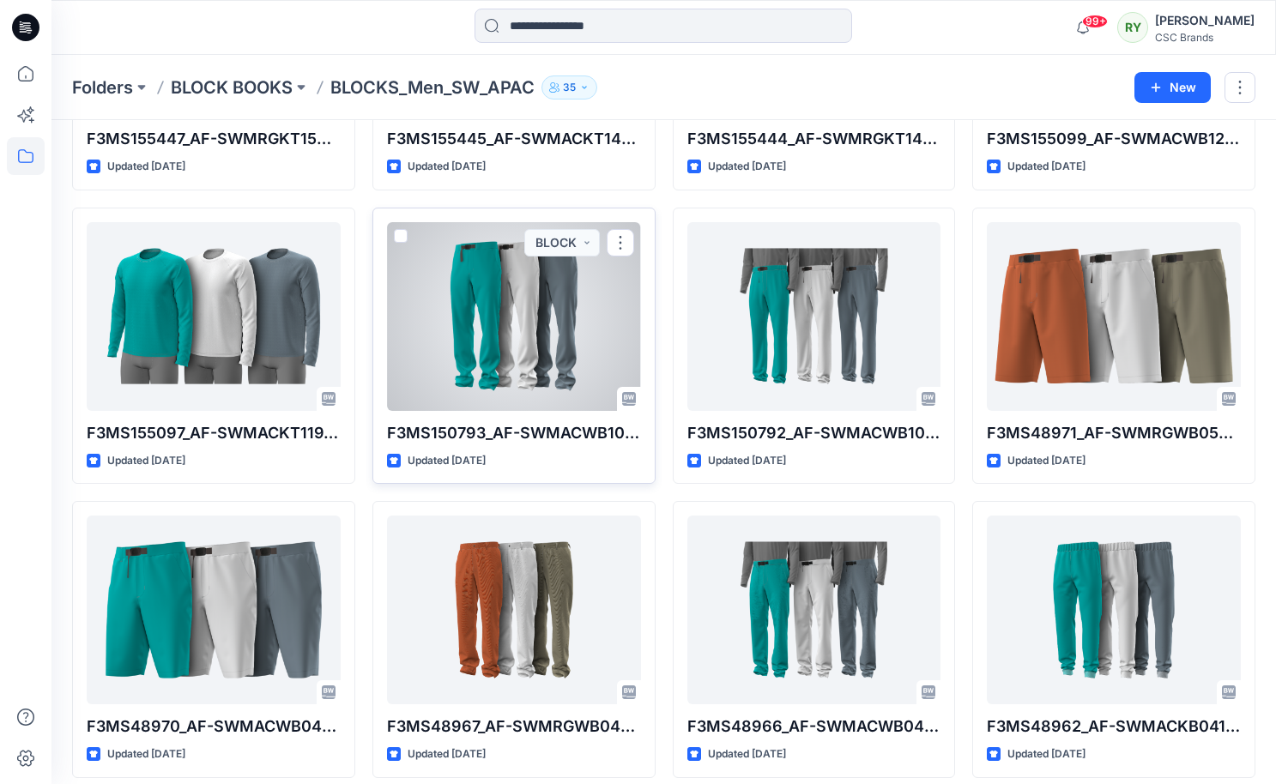
scroll to position [868, 0]
